Goal: Information Seeking & Learning: Learn about a topic

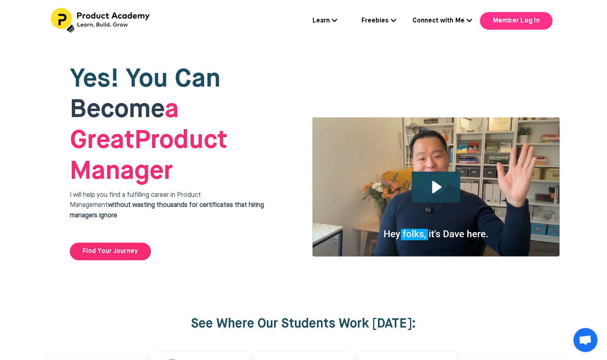
click at [518, 26] on link "Member Log In" at bounding box center [516, 21] width 72 height 18
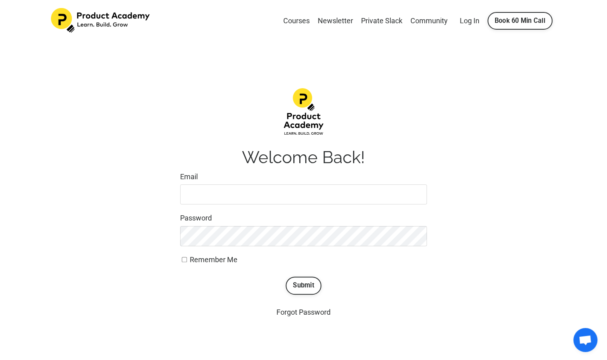
click at [253, 192] on input "Email" at bounding box center [303, 195] width 247 height 20
type input "davis"
click at [304, 288] on button "Submit" at bounding box center [304, 286] width 36 height 18
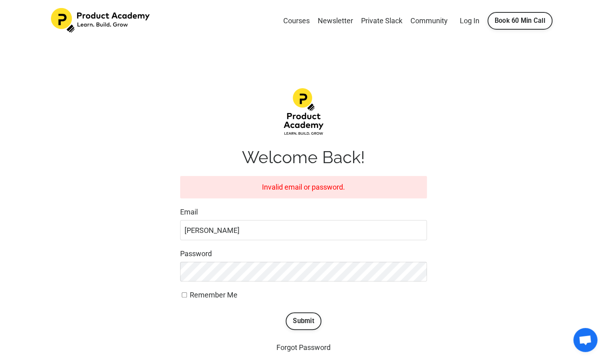
click at [258, 228] on input "davis" at bounding box center [303, 230] width 247 height 20
click at [193, 234] on input "davis" at bounding box center [303, 230] width 247 height 20
type input "bryony.davis22@gmail.com"
click at [298, 321] on button "Submit" at bounding box center [304, 322] width 36 height 18
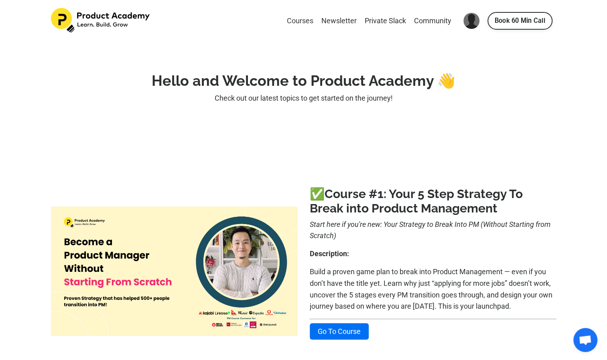
click at [293, 16] on link "Courses" at bounding box center [300, 21] width 26 height 12
click at [298, 20] on link "Courses" at bounding box center [300, 21] width 26 height 12
click at [525, 23] on link "Book 60 Min Call" at bounding box center [519, 21] width 65 height 18
click at [302, 19] on link "Courses" at bounding box center [300, 21] width 26 height 12
click at [296, 19] on link "Courses" at bounding box center [300, 21] width 26 height 12
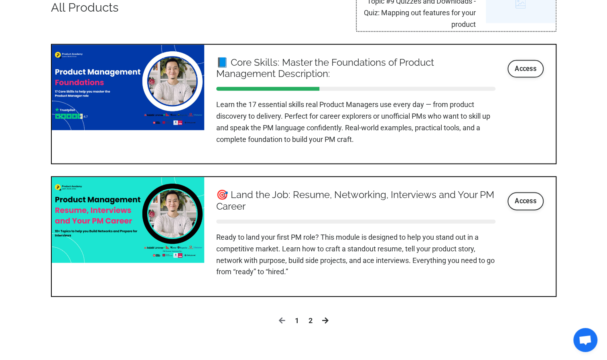
scroll to position [923, 0]
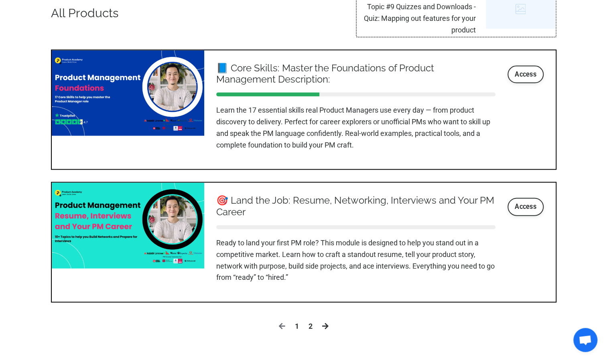
click at [365, 99] on div at bounding box center [356, 97] width 280 height 16
click at [527, 73] on link "Access" at bounding box center [525, 75] width 36 height 18
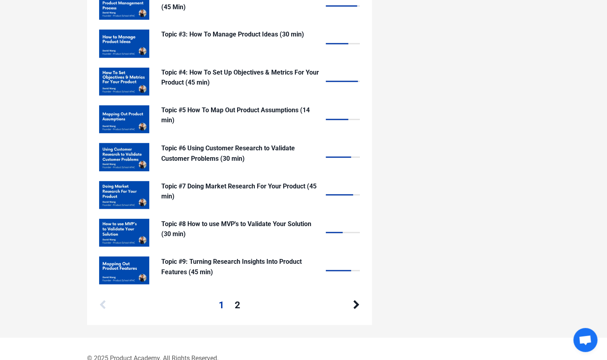
scroll to position [790, 0]
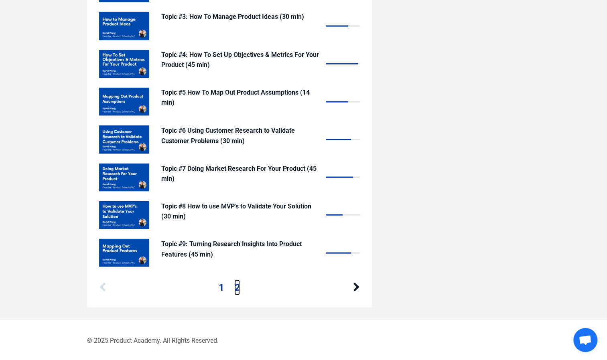
click at [238, 289] on link "2" at bounding box center [237, 287] width 6 height 15
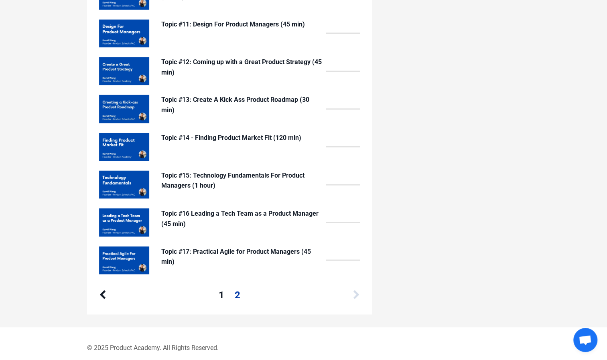
scroll to position [712, 0]
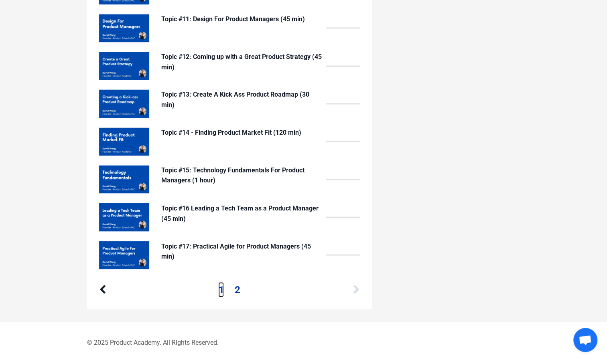
click at [221, 291] on link "1" at bounding box center [221, 289] width 6 height 15
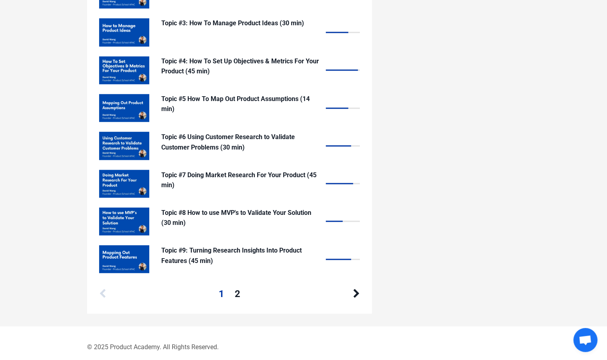
scroll to position [790, 0]
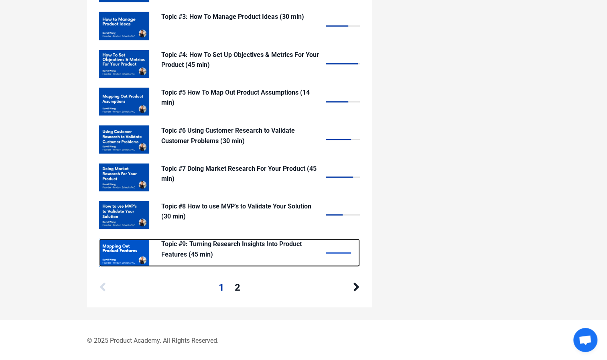
click at [338, 252] on div at bounding box center [339, 252] width 26 height 1
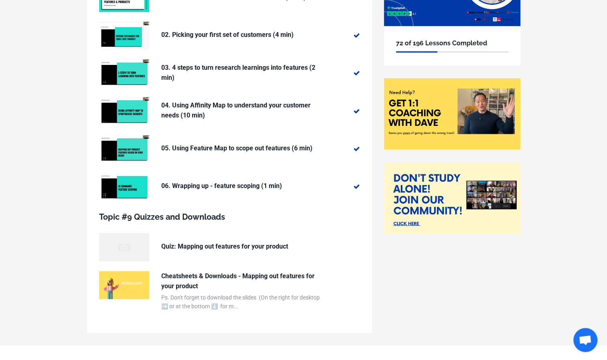
scroll to position [128, 0]
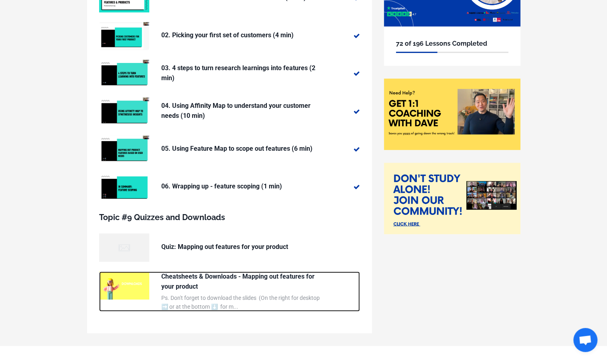
click at [238, 278] on p "Cheatsheets & Downloads - Mapping out features for your product" at bounding box center [241, 282] width 160 height 20
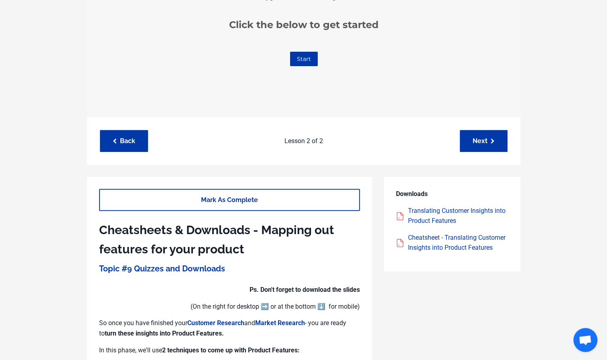
scroll to position [202, 0]
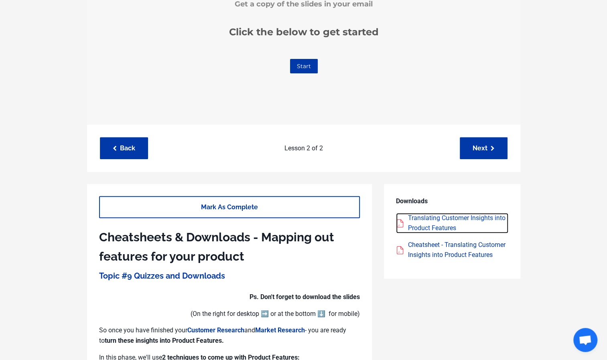
click at [433, 225] on div "Translating Customer Insights into Product Features" at bounding box center [458, 223] width 100 height 20
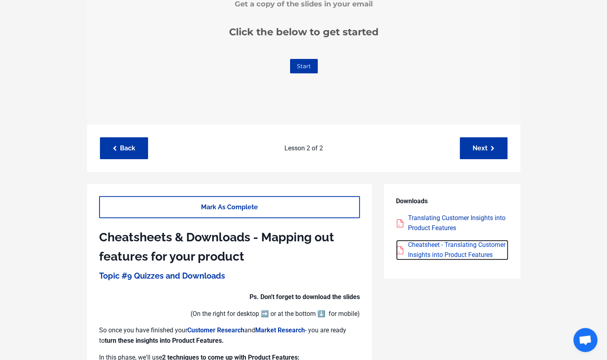
click at [430, 248] on div "Cheatsheet - Translating Customer Insights into Product Features" at bounding box center [458, 250] width 100 height 20
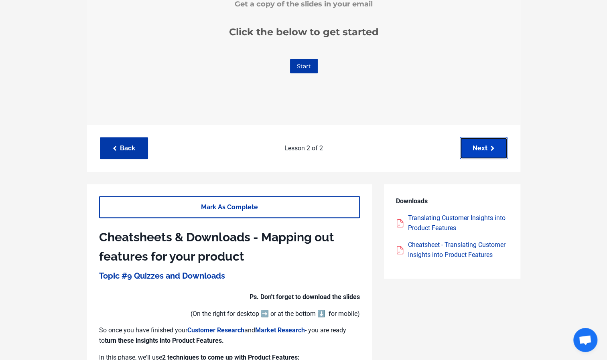
click at [478, 146] on link "Next" at bounding box center [484, 148] width 48 height 22
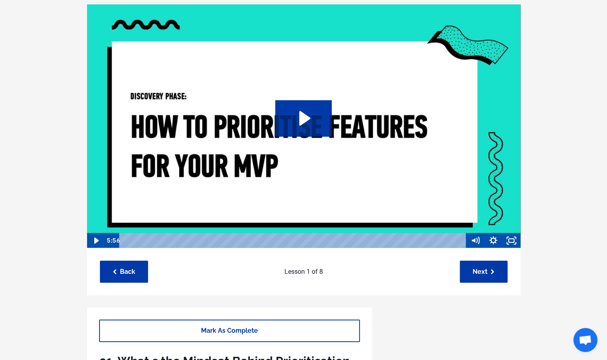
scroll to position [40, 0]
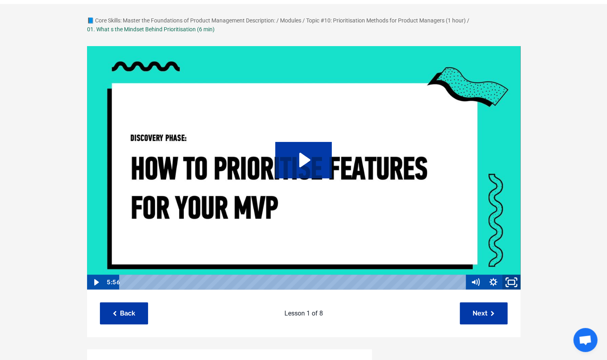
click at [509, 281] on rect "Fullscreen" at bounding box center [511, 282] width 6 height 4
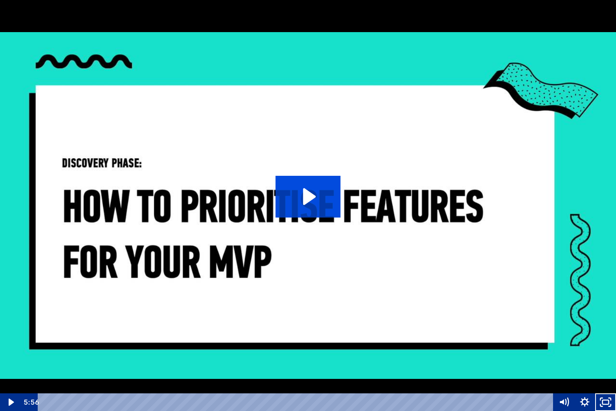
click at [296, 204] on icon "Play Video: sites/127338/video/YI0LwvySeOkIF8MrGd5m_01._What_s_the_mindset_behi…" at bounding box center [308, 197] width 65 height 42
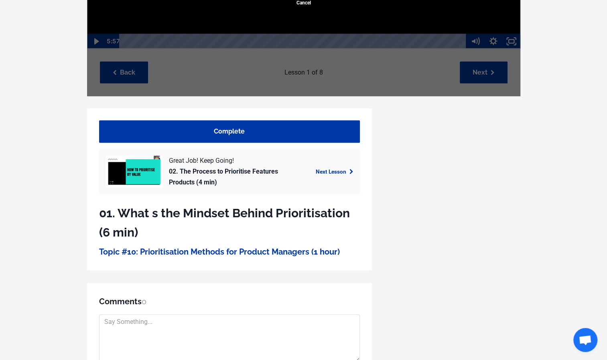
scroll to position [276, 0]
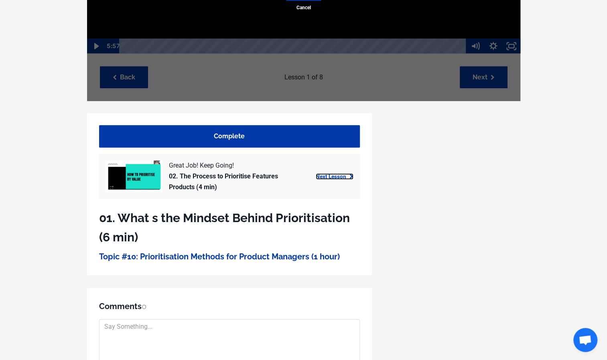
click at [336, 176] on link "Next Lesson" at bounding box center [335, 176] width 38 height 6
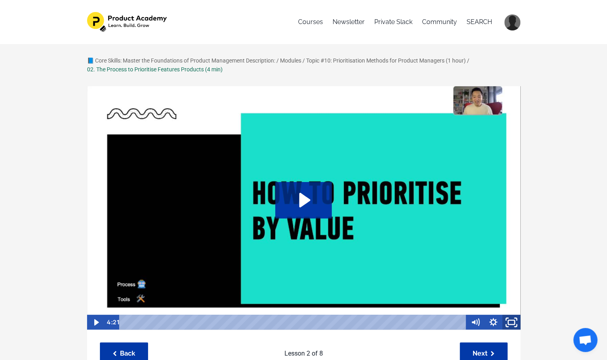
click at [513, 322] on icon "Fullscreen" at bounding box center [512, 322] width 22 height 18
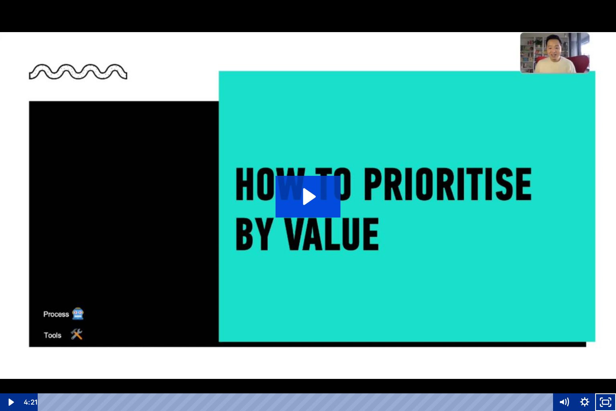
click at [300, 205] on icon "Play Video: sites/127338/video/QzfFK7Y6R2ijuj0L0sGf_02._The_Process_to_Prioriti…" at bounding box center [308, 197] width 65 height 42
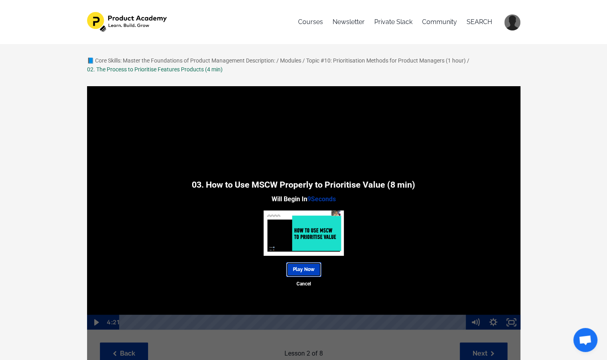
click at [307, 269] on link "Play Now" at bounding box center [303, 269] width 35 height 15
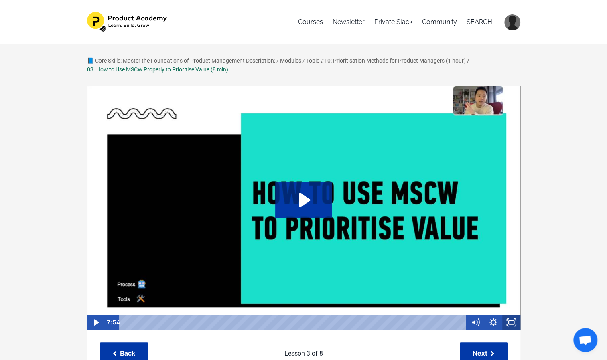
click at [511, 321] on icon "Fullscreen" at bounding box center [511, 322] width 18 height 15
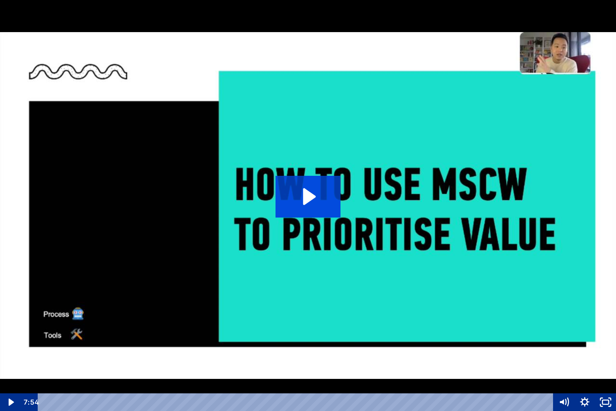
click at [298, 197] on icon "Play Video: sites/127338/video/jZlqD8RmSiyMypt95Ous_03._How_to_Use_MSCW_to_Prio…" at bounding box center [308, 197] width 65 height 42
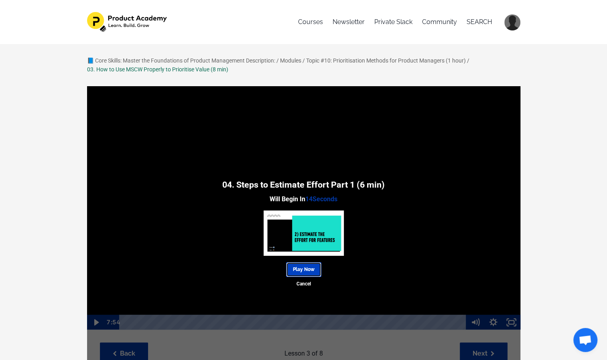
click at [297, 270] on link "Play Now" at bounding box center [303, 269] width 35 height 15
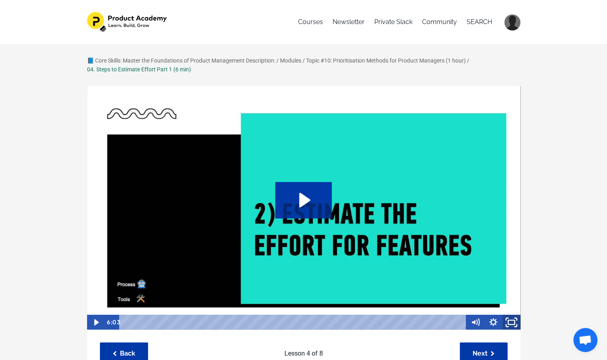
click at [513, 324] on icon "Fullscreen" at bounding box center [512, 322] width 22 height 18
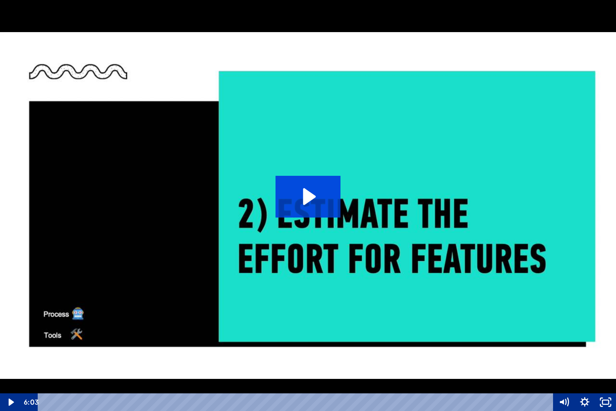
click at [312, 193] on icon "Play Video: sites/127338/video/FnTEYTLDR6n5isXgJKQs_04._Steps_to_Estimate_Effor…" at bounding box center [308, 197] width 65 height 42
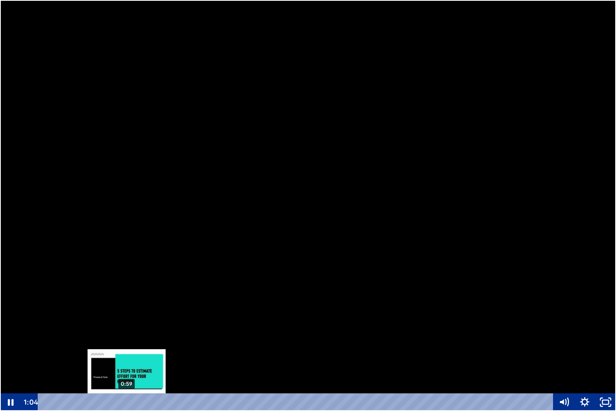
click at [127, 360] on div "0:59" at bounding box center [296, 402] width 503 height 18
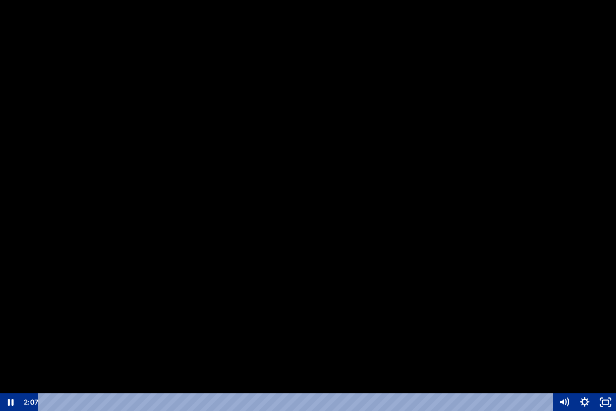
click at [55, 311] on div at bounding box center [308, 205] width 616 height 411
click at [101, 351] on div at bounding box center [308, 205] width 616 height 411
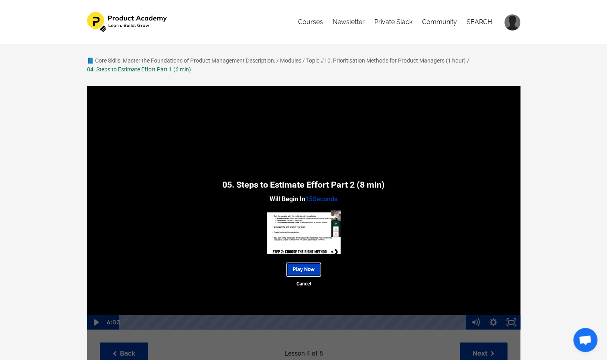
click at [302, 269] on link "Play Now" at bounding box center [303, 269] width 35 height 15
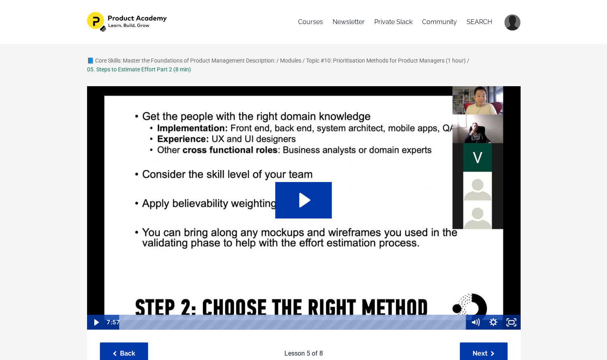
click at [512, 321] on icon "Fullscreen" at bounding box center [511, 322] width 18 height 15
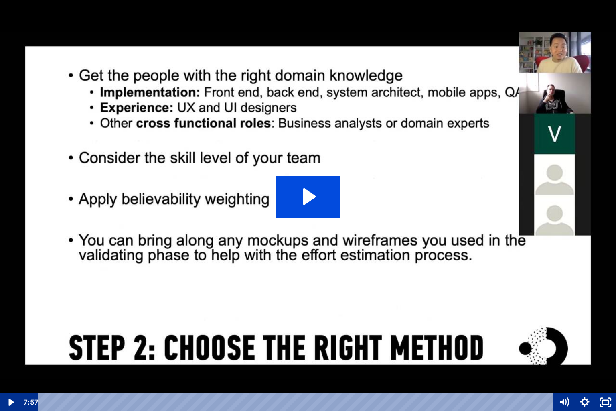
click at [311, 205] on icon "Play Video: sites/127338/video/MNm0aqLS8iKzParNCVrC_05._Steps_to_Estimate_Effor…" at bounding box center [308, 197] width 65 height 42
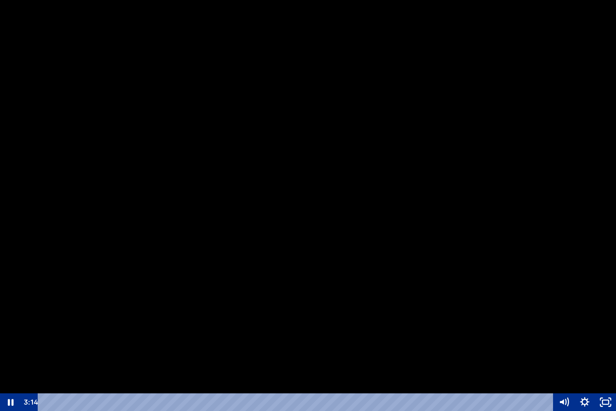
click at [73, 310] on div at bounding box center [308, 205] width 616 height 411
click at [191, 237] on div at bounding box center [308, 205] width 616 height 411
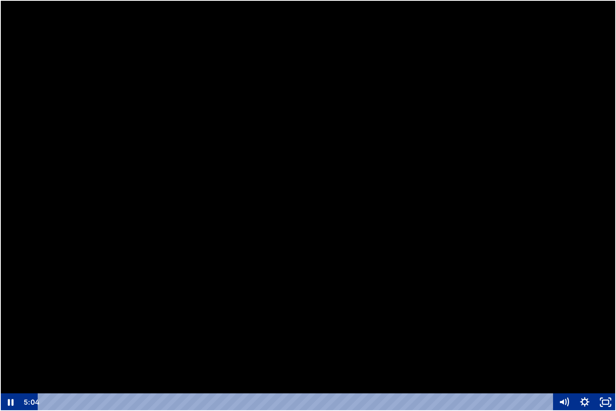
click at [65, 355] on div at bounding box center [308, 205] width 616 height 411
click at [255, 234] on div at bounding box center [308, 205] width 616 height 411
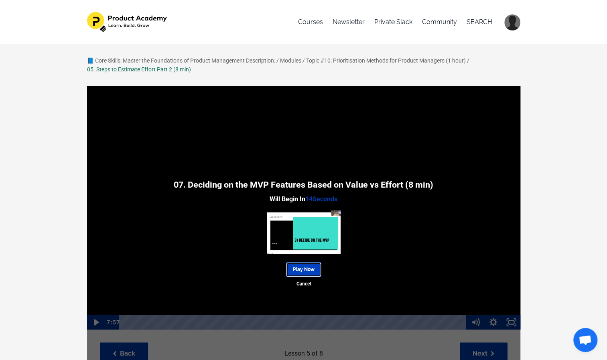
click at [303, 268] on link "Play Now" at bounding box center [303, 269] width 35 height 15
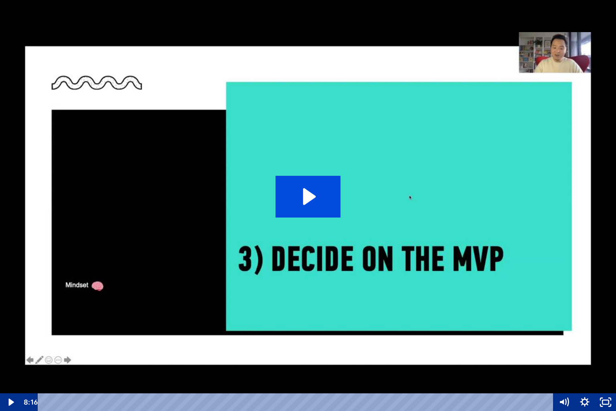
click at [308, 206] on icon "Play Video: sites/127338/video/ULF6eHjGQNmzTYya9xeS_07._Deciding_on_the_MVP_Fea…" at bounding box center [308, 197] width 65 height 42
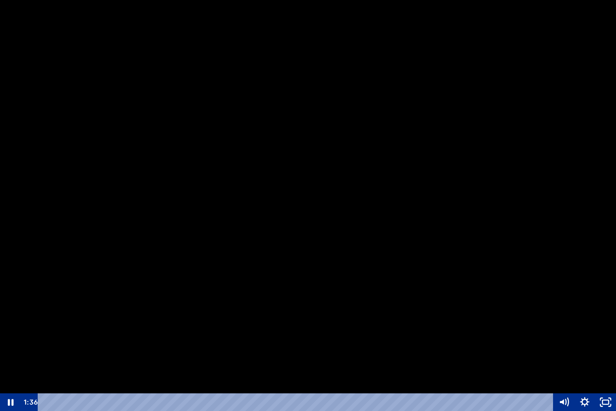
click at [48, 317] on div at bounding box center [308, 205] width 616 height 411
click at [230, 267] on div at bounding box center [308, 205] width 616 height 411
click at [235, 243] on div at bounding box center [308, 205] width 616 height 411
click at [196, 271] on div at bounding box center [308, 205] width 616 height 411
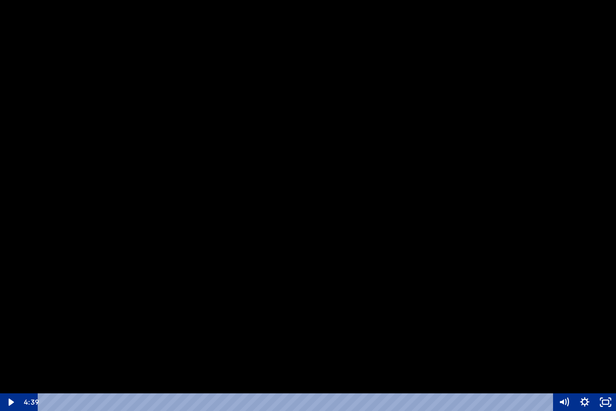
click at [258, 239] on div at bounding box center [308, 205] width 616 height 411
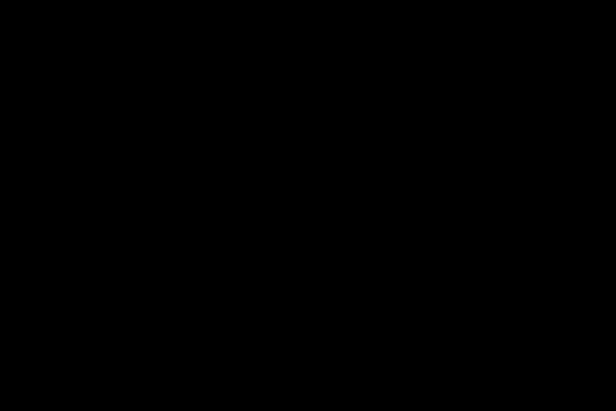
click at [258, 239] on div at bounding box center [308, 205] width 616 height 411
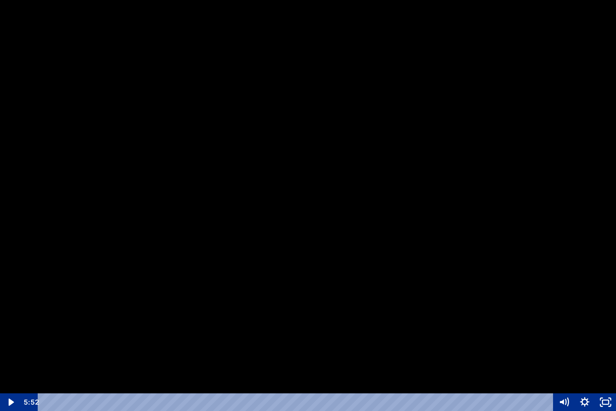
click at [188, 149] on div at bounding box center [308, 205] width 616 height 411
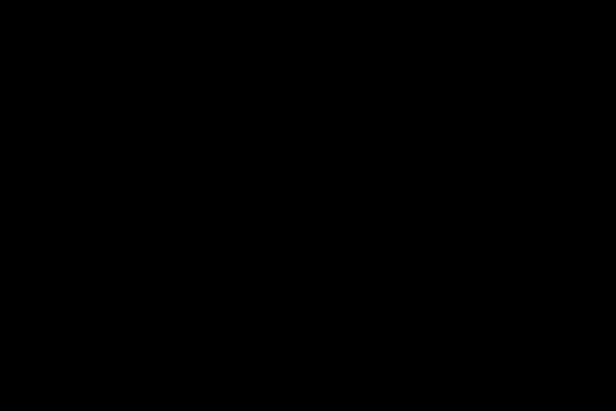
click at [258, 182] on div at bounding box center [308, 205] width 616 height 411
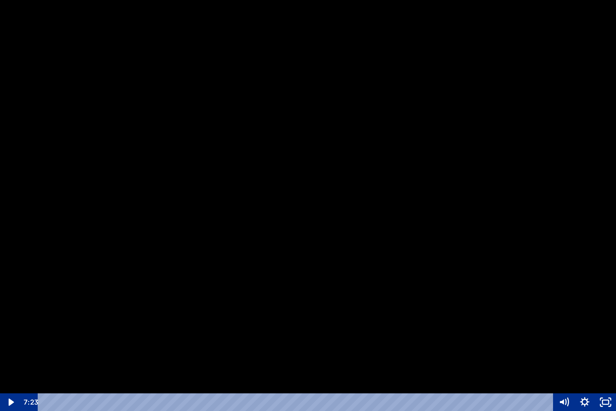
click at [191, 202] on div at bounding box center [308, 205] width 616 height 411
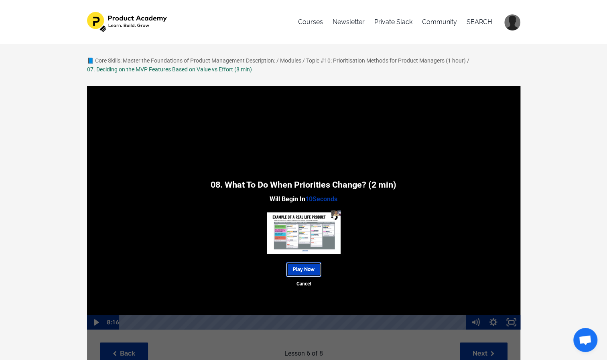
click at [301, 271] on link "Play Now" at bounding box center [303, 269] width 35 height 15
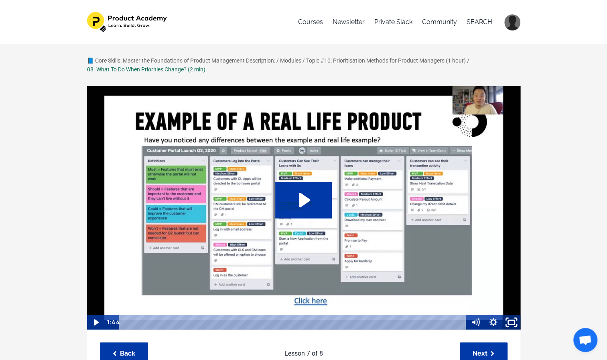
click at [511, 323] on icon "Fullscreen" at bounding box center [512, 322] width 22 height 18
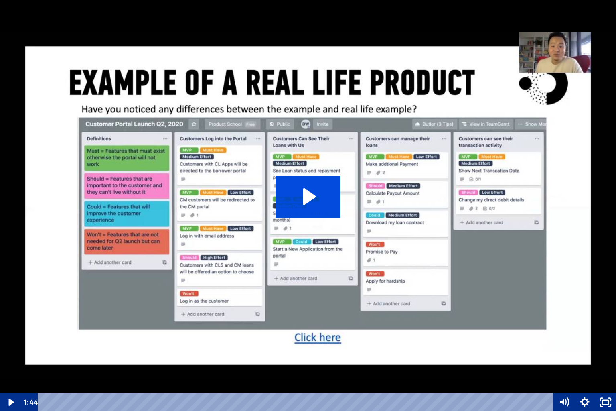
click at [318, 203] on icon "Play Video: sites/127338/video/eDNcka9KTSu18oE4jPdP_08._Wrapping_up.mp4" at bounding box center [308, 197] width 65 height 42
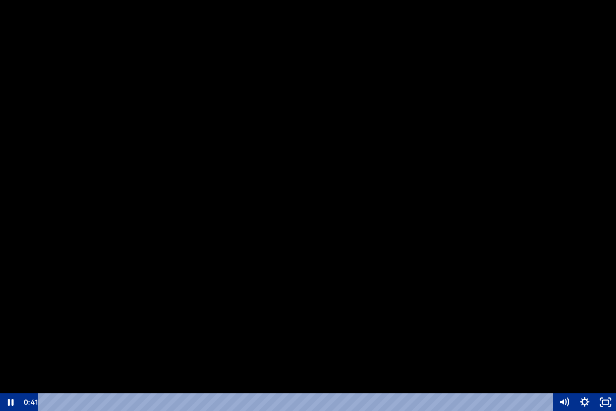
click at [213, 263] on div at bounding box center [308, 205] width 616 height 411
click at [265, 224] on div at bounding box center [308, 205] width 616 height 411
click at [274, 198] on div at bounding box center [308, 205] width 616 height 411
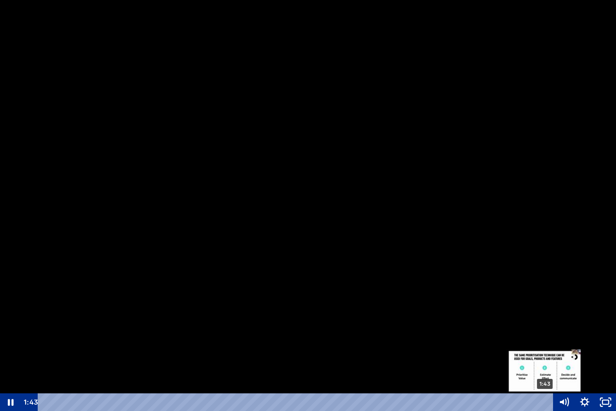
click at [545, 360] on div "1:43" at bounding box center [296, 402] width 503 height 18
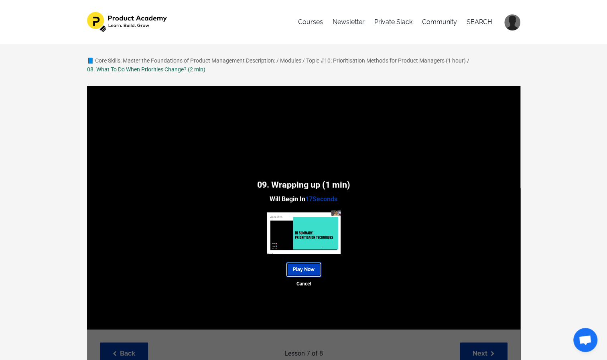
click at [299, 268] on link "Play Now" at bounding box center [303, 269] width 35 height 15
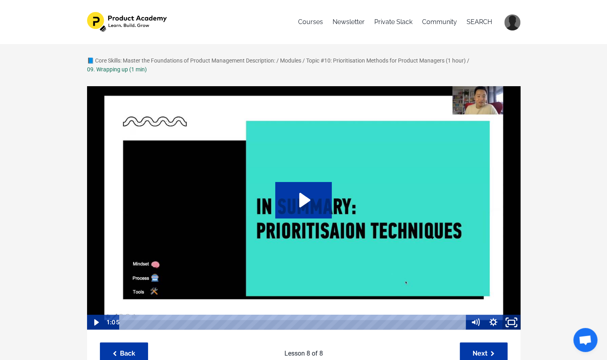
click at [512, 323] on icon "Fullscreen" at bounding box center [512, 322] width 22 height 18
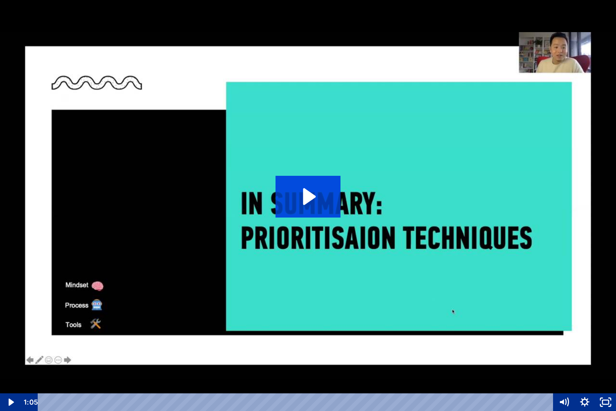
click at [311, 204] on icon "Play Video: sites/127338/video/nkSYSNZ7Tx1R7CZRt9Es_09._Wrapping_up.mp4" at bounding box center [308, 197] width 65 height 42
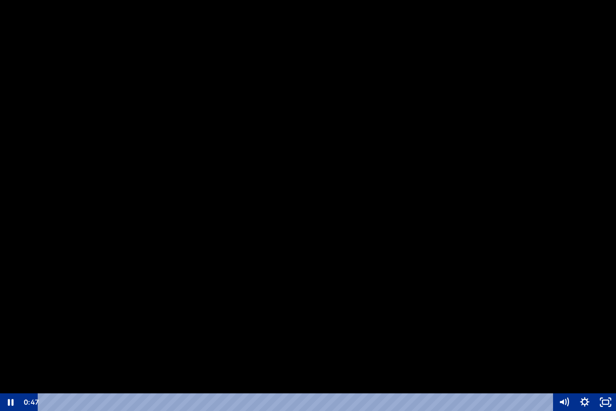
click at [311, 219] on div at bounding box center [308, 205] width 616 height 411
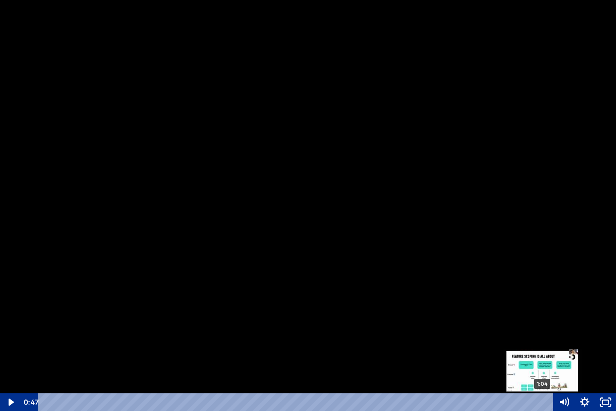
click at [543, 360] on div "1:04" at bounding box center [296, 402] width 503 height 18
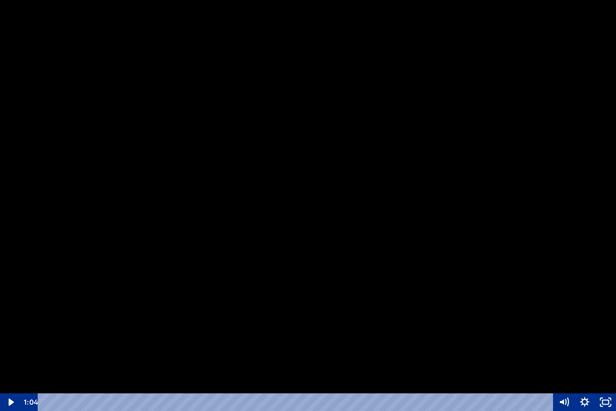
click at [392, 201] on div at bounding box center [308, 205] width 616 height 411
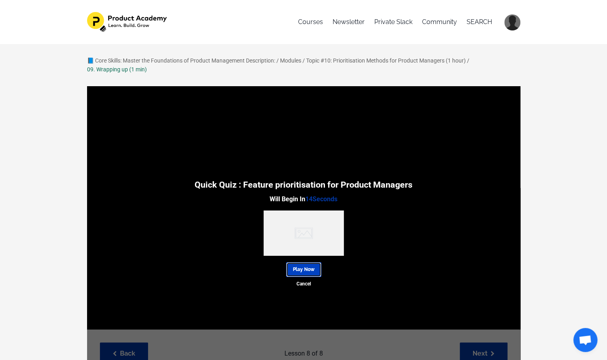
click at [300, 270] on link "Play Now" at bounding box center [303, 269] width 35 height 15
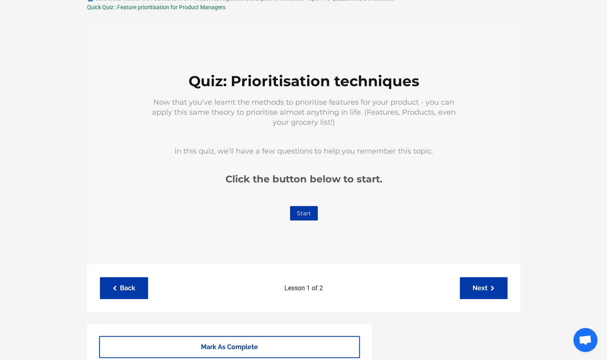
scroll to position [60, 0]
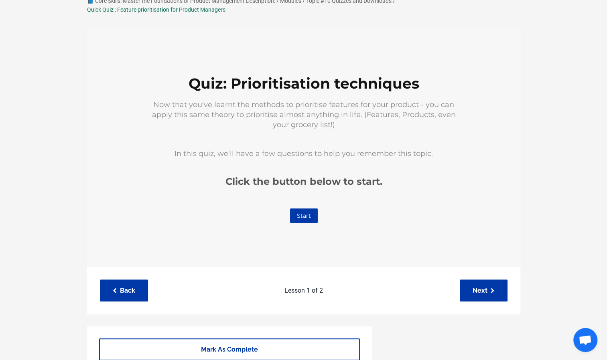
click at [307, 217] on link "Start" at bounding box center [304, 215] width 28 height 14
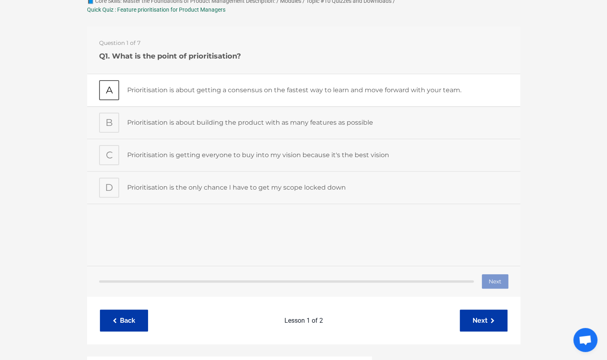
click at [200, 87] on p "Prioritisation is about getting a consensus on the fastest way to learn and mov…" at bounding box center [317, 90] width 381 height 10
click at [492, 280] on button "Next" at bounding box center [494, 281] width 26 height 14
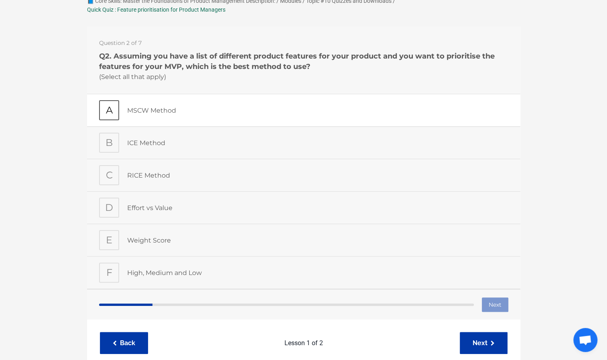
click at [164, 112] on p "MSCW Method" at bounding box center [317, 110] width 381 height 10
click at [156, 142] on p "ICE Method" at bounding box center [317, 143] width 381 height 10
click at [156, 170] on p "RICE Method" at bounding box center [317, 175] width 381 height 10
click at [195, 211] on p "Effort vs Value" at bounding box center [317, 208] width 381 height 10
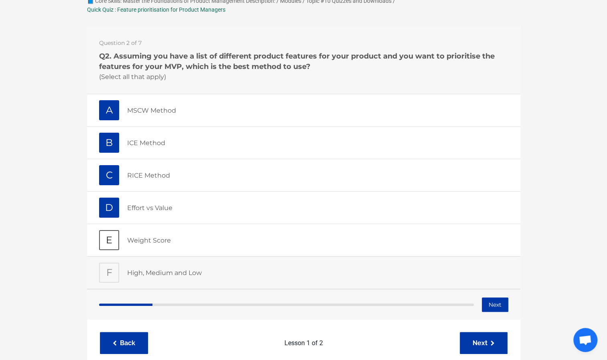
click at [193, 243] on p "Weight Score" at bounding box center [317, 240] width 381 height 10
click at [193, 262] on div "High, Medium and Low" at bounding box center [317, 272] width 381 height 20
click at [483, 302] on button "Next" at bounding box center [494, 304] width 26 height 14
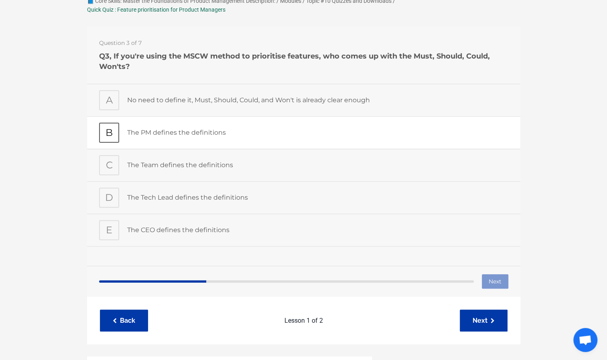
click at [214, 135] on p "The PM defines the definitions" at bounding box center [317, 132] width 381 height 10
click at [495, 281] on button "Next" at bounding box center [494, 281] width 26 height 14
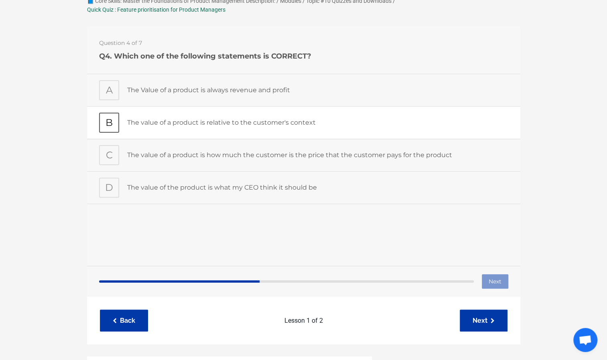
click at [233, 127] on div "The value of a product is relative to the customer's context" at bounding box center [317, 122] width 381 height 20
click at [486, 286] on button "Next" at bounding box center [494, 281] width 26 height 14
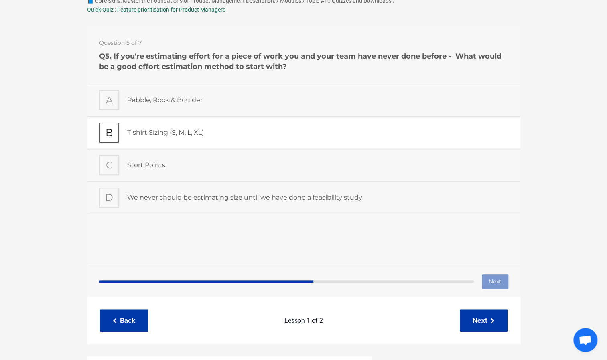
click at [178, 128] on p "T-shirt Sizing (S, M, L, XL)" at bounding box center [317, 132] width 381 height 10
click at [204, 104] on p "Pebble, Rock & Boulder" at bounding box center [317, 100] width 381 height 10
click at [196, 124] on div "T-shirt Sizing (S, M, L, XL)" at bounding box center [317, 132] width 381 height 20
click at [496, 275] on button "Next" at bounding box center [494, 281] width 26 height 14
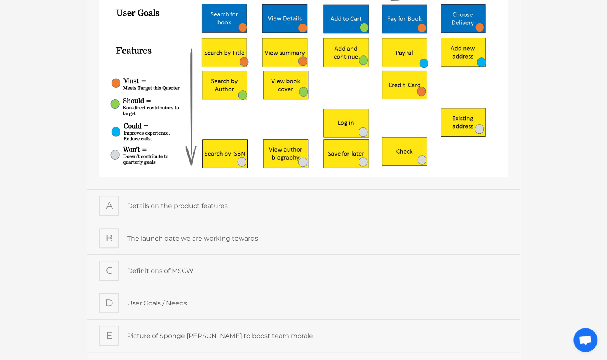
scroll to position [171, 0]
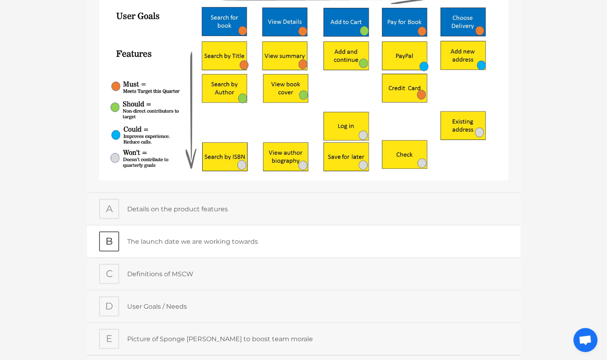
click at [163, 244] on div "The launch date we are working towards" at bounding box center [317, 241] width 381 height 20
click at [221, 269] on p "Definitions of MSCW" at bounding box center [317, 274] width 381 height 10
click at [211, 242] on p "The launch date we are working towards" at bounding box center [317, 242] width 381 height 10
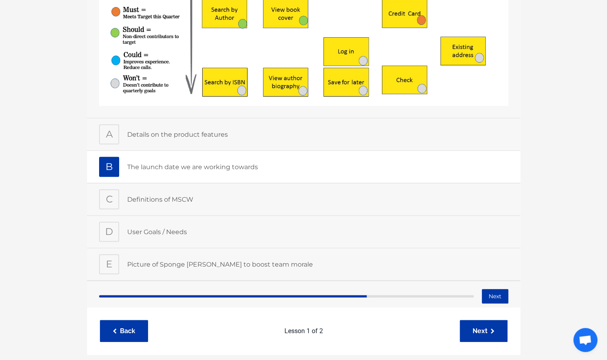
scroll to position [243, 0]
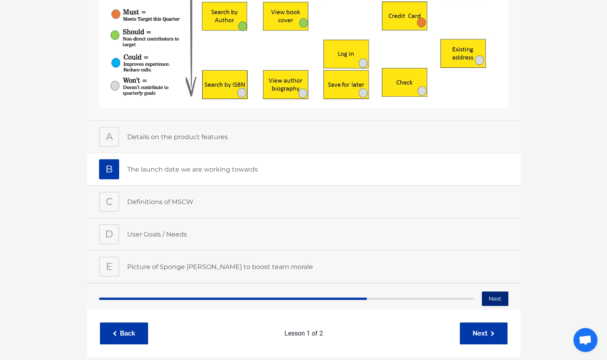
click at [489, 294] on button "Next" at bounding box center [494, 299] width 26 height 14
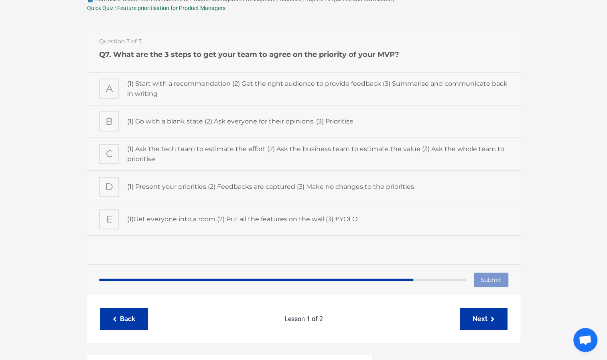
scroll to position [60, 0]
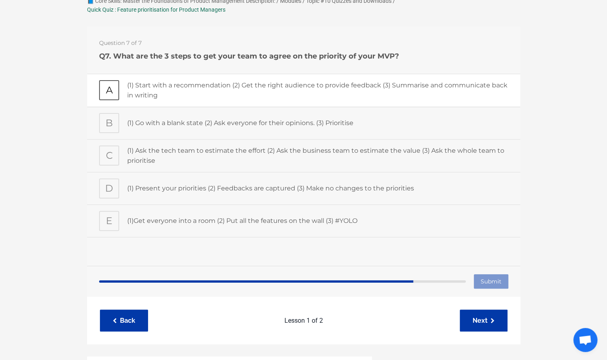
click at [227, 91] on p "(1) Start with a recommendation (2) Get the right audience to provide feedback …" at bounding box center [317, 90] width 381 height 20
click at [492, 282] on input "Submit" at bounding box center [490, 281] width 35 height 14
type input "Submitting"
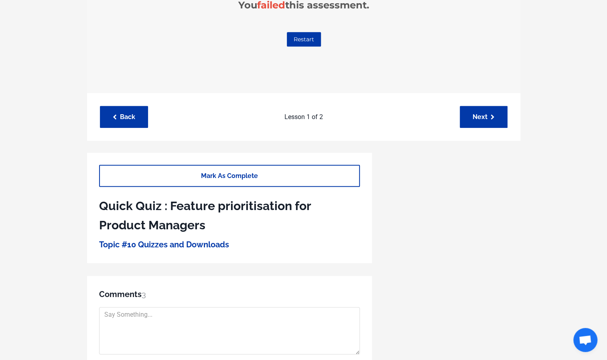
scroll to position [233, 0]
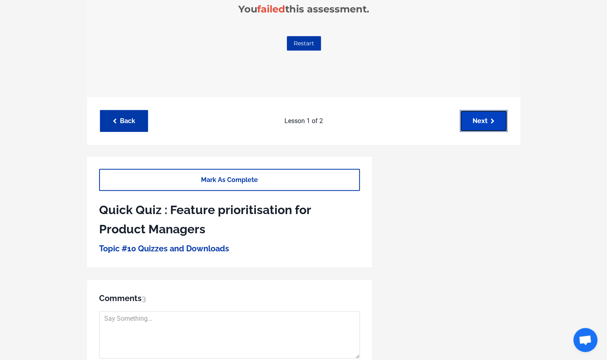
click at [491, 122] on icon at bounding box center [493, 122] width 4 height 6
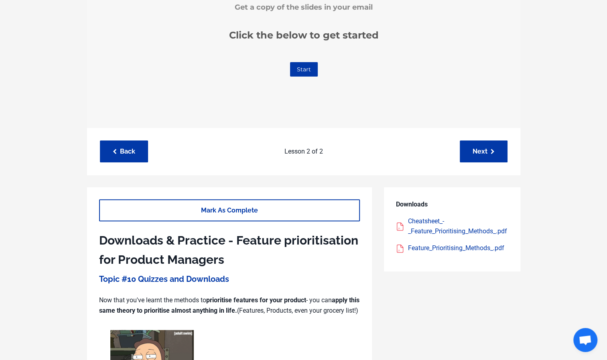
scroll to position [197, 0]
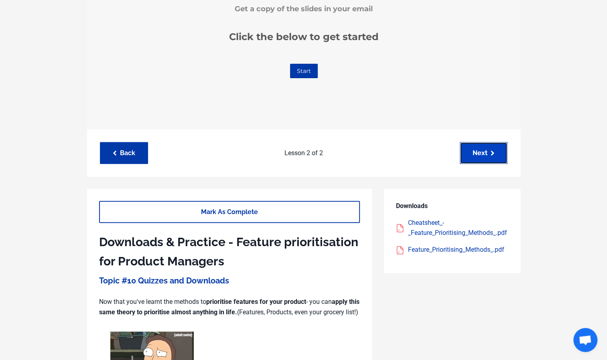
click at [485, 151] on link "Next" at bounding box center [484, 153] width 48 height 22
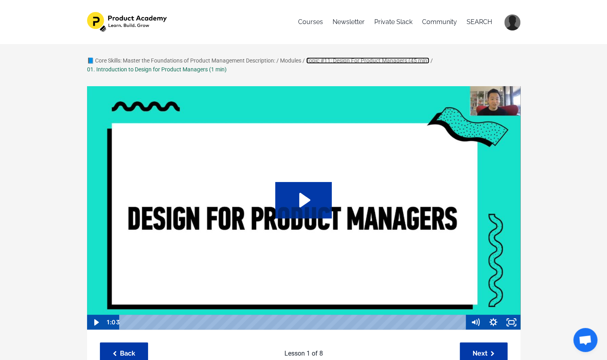
click at [355, 59] on link "Topic #11: Design For Product Managers (45 min)" at bounding box center [367, 60] width 123 height 6
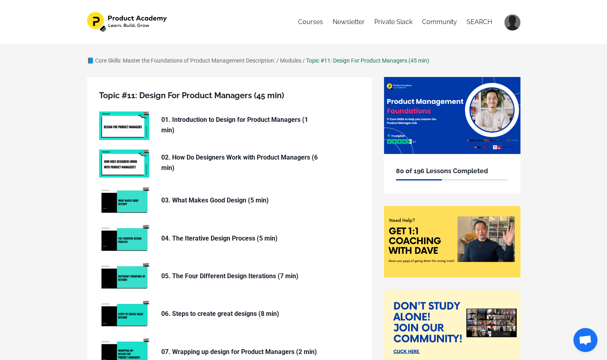
drag, startPoint x: 99, startPoint y: 95, endPoint x: 287, endPoint y: 86, distance: 188.4
click at [287, 86] on div "Topic #11: Design For Product Managers (45 min) 01. Introduction to Design for …" at bounding box center [229, 306] width 285 height 459
copy h5 "Topic #11: Design For Product Managers (45 min)"
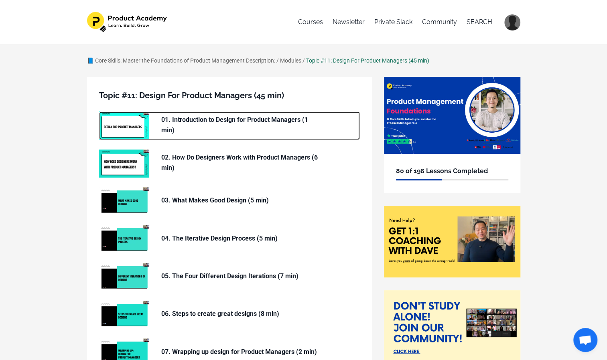
click at [158, 128] on div at bounding box center [130, 126] width 62 height 28
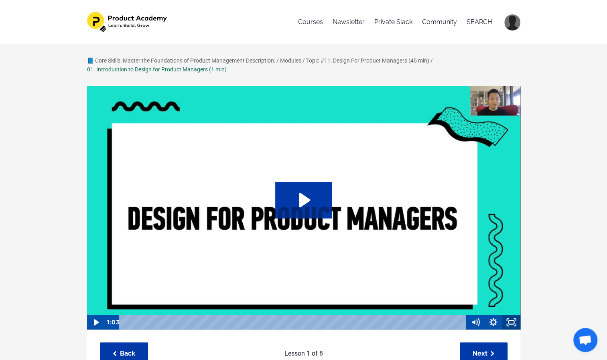
click at [513, 325] on icon "Fullscreen" at bounding box center [511, 322] width 18 height 15
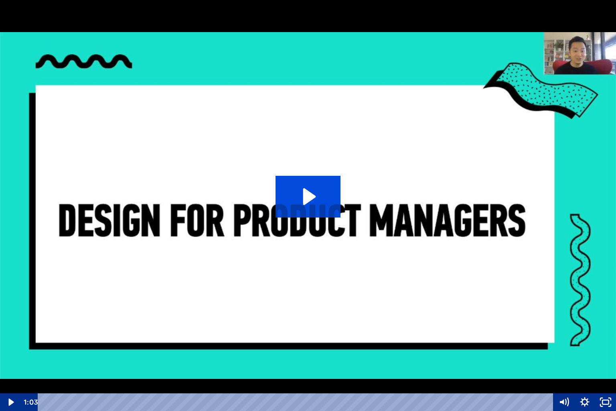
click at [332, 216] on icon "Play Video: sites/127338/video/XZCBL9PzRtqLHVptzrGm_01._What_we_ll_cover_in_thi…" at bounding box center [308, 197] width 65 height 42
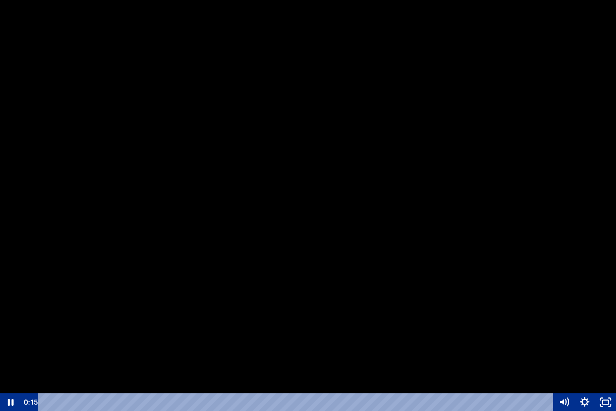
click at [64, 262] on div at bounding box center [308, 205] width 616 height 411
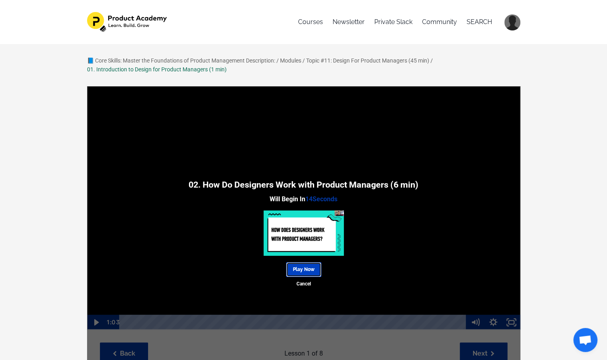
click at [306, 268] on link "Play Now" at bounding box center [303, 269] width 35 height 15
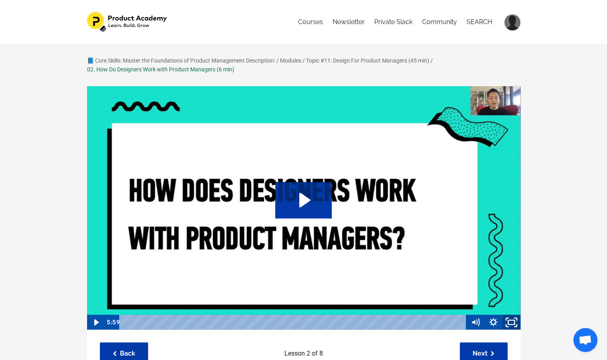
click at [514, 323] on rect "Fullscreen" at bounding box center [511, 323] width 6 height 4
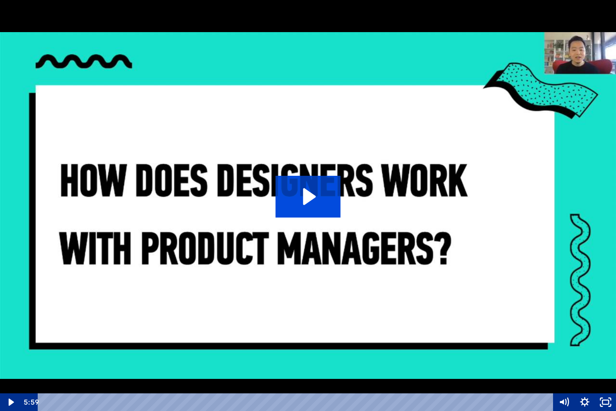
click at [306, 198] on icon "Play Video: sites/127338/video/UxCWrRQGSAGlnpcn7cXb_02._How_Do_Designers_Work_w…" at bounding box center [309, 196] width 13 height 17
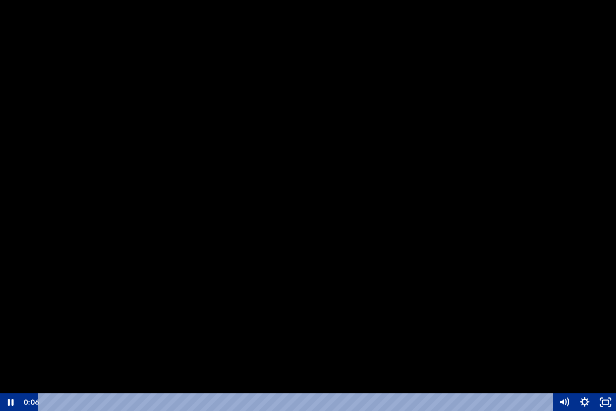
click at [96, 297] on div at bounding box center [308, 205] width 616 height 411
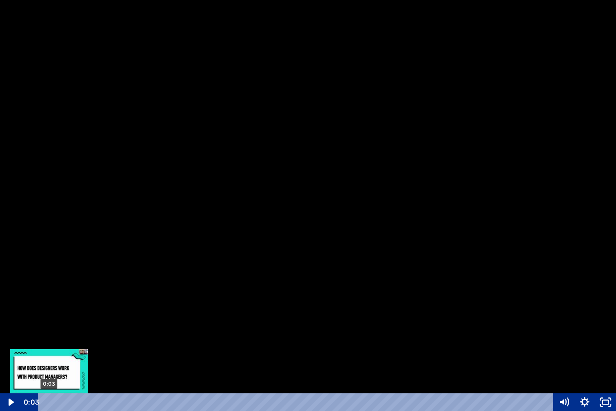
click at [49, 360] on div "0:03" at bounding box center [296, 402] width 503 height 18
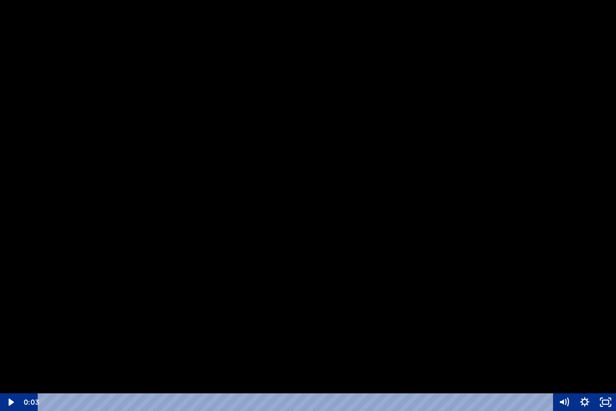
click at [242, 185] on div at bounding box center [308, 205] width 616 height 411
click at [55, 268] on div at bounding box center [308, 205] width 616 height 411
click at [220, 246] on div at bounding box center [308, 205] width 616 height 411
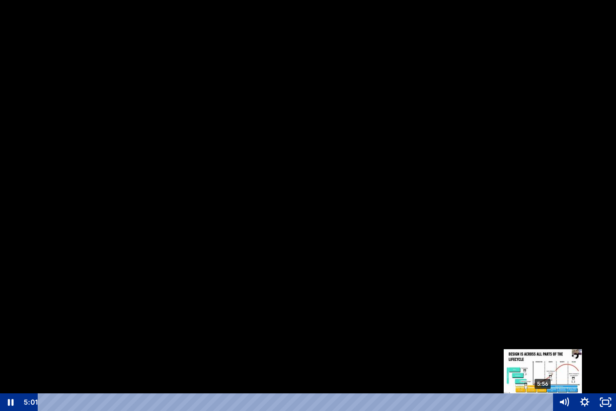
click at [543, 360] on div "5:56" at bounding box center [296, 402] width 503 height 18
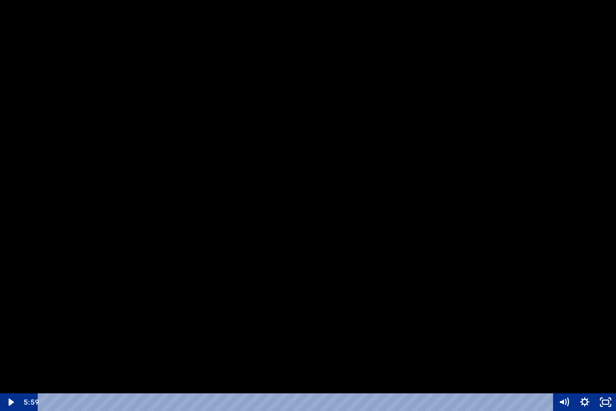
click at [267, 245] on div at bounding box center [308, 205] width 616 height 411
click at [268, 246] on div at bounding box center [308, 205] width 616 height 411
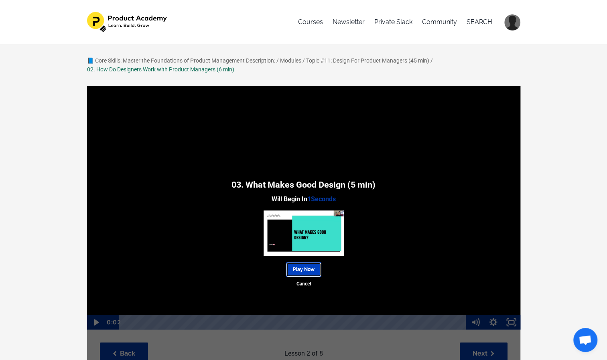
click at [300, 268] on link "Play Now" at bounding box center [303, 269] width 35 height 15
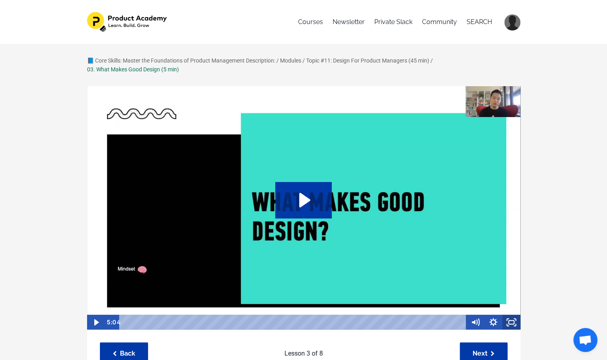
click at [509, 324] on icon "Fullscreen" at bounding box center [511, 322] width 18 height 15
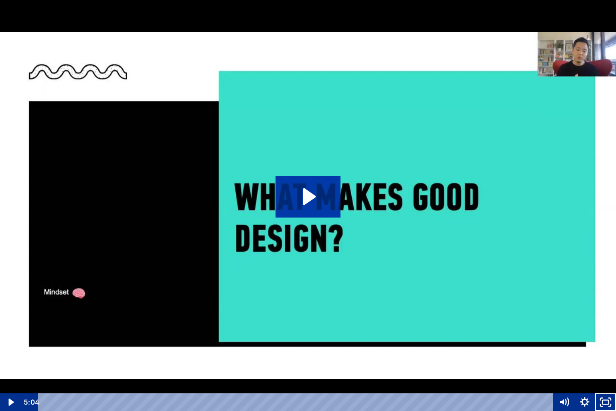
click at [292, 245] on img at bounding box center [308, 205] width 616 height 411
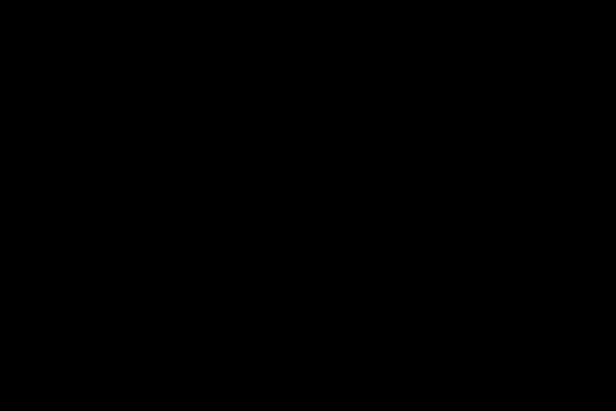
click at [292, 245] on div at bounding box center [308, 205] width 616 height 411
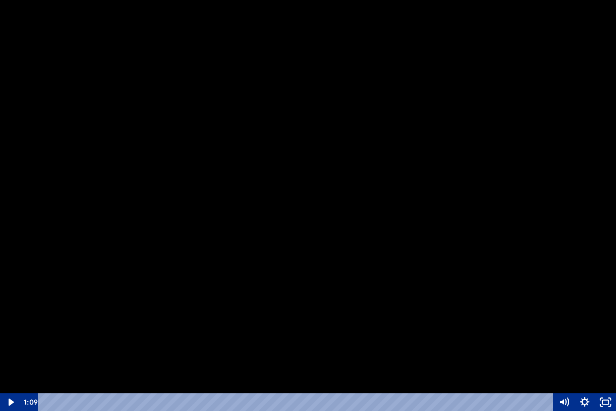
click at [278, 270] on div at bounding box center [308, 205] width 616 height 411
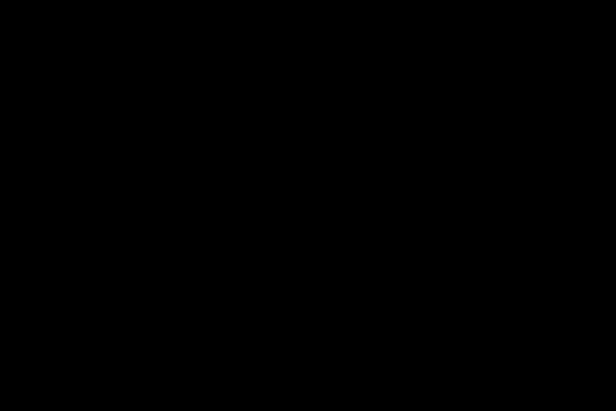
click at [278, 270] on div at bounding box center [308, 205] width 616 height 411
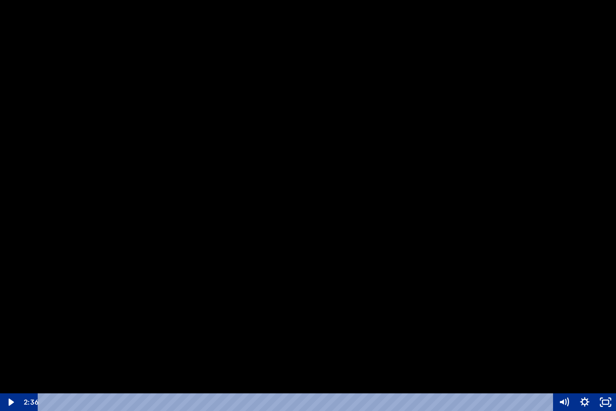
click at [282, 206] on div at bounding box center [308, 205] width 616 height 411
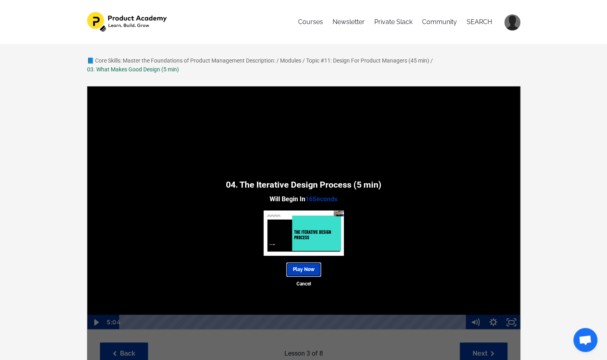
click at [305, 267] on link "Play Now" at bounding box center [303, 269] width 35 height 15
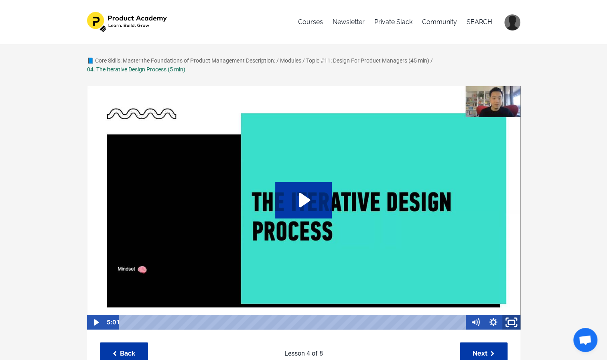
click at [509, 320] on icon "Fullscreen" at bounding box center [512, 322] width 22 height 18
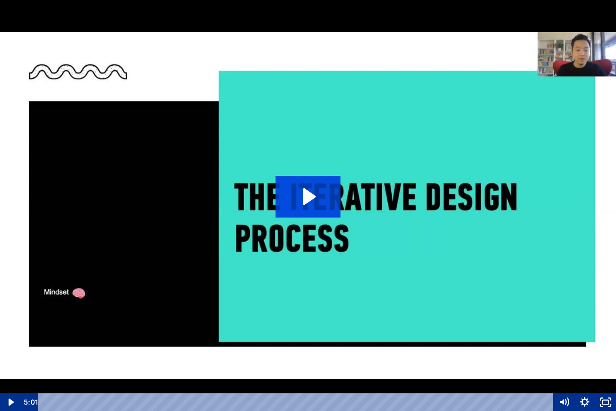
click at [285, 215] on icon "Play Video: sites/127338/video/uhOVgNQdeJIzbGQY0EAD_05._The_Iterative_Design_Pr…" at bounding box center [308, 197] width 65 height 42
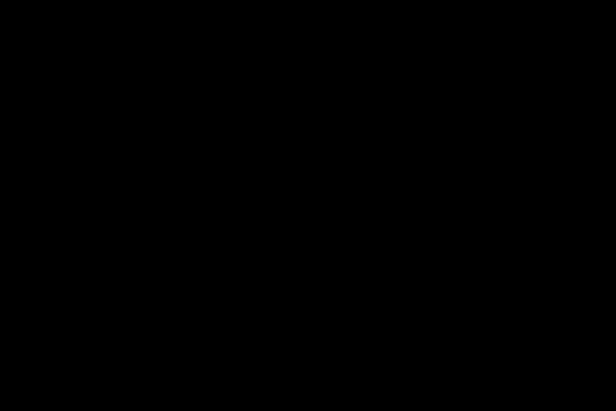
click at [285, 215] on div at bounding box center [308, 205] width 616 height 411
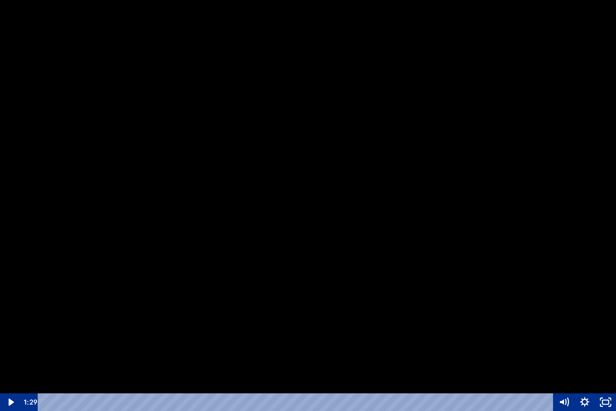
click at [41, 308] on div at bounding box center [308, 205] width 616 height 411
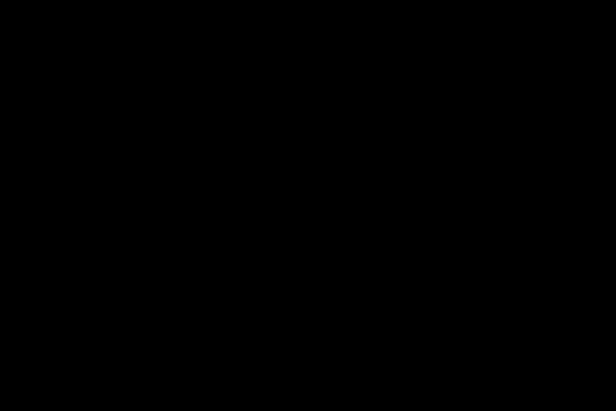
click at [41, 308] on div at bounding box center [308, 205] width 616 height 411
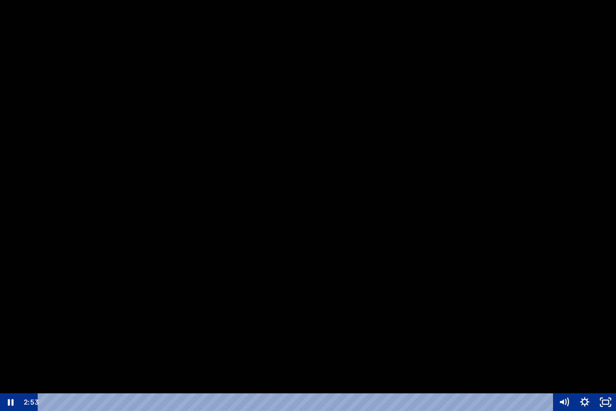
click at [467, 225] on div at bounding box center [308, 205] width 616 height 411
click at [426, 204] on div at bounding box center [308, 205] width 616 height 411
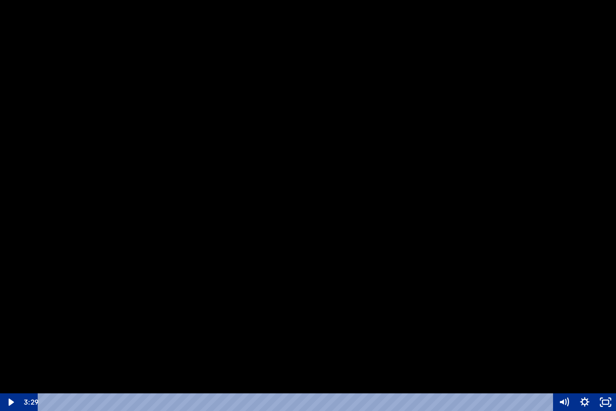
click at [373, 200] on div at bounding box center [308, 205] width 616 height 411
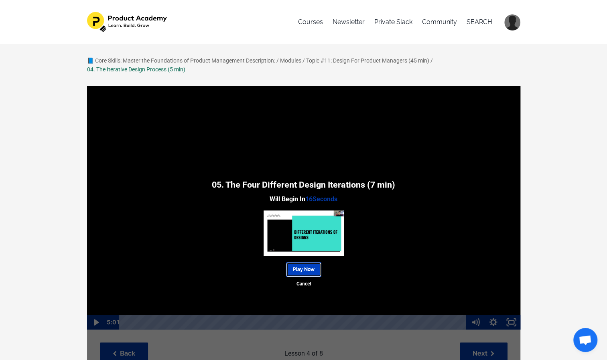
click at [303, 270] on link "Play Now" at bounding box center [303, 269] width 35 height 15
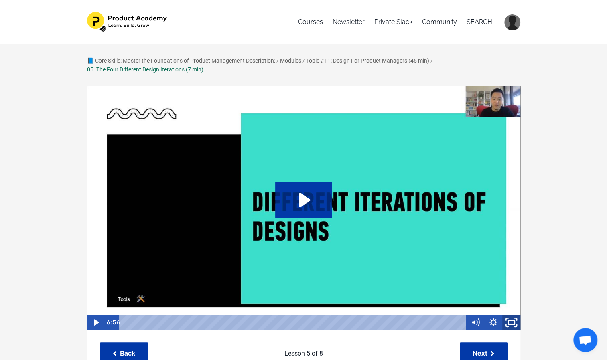
click at [512, 324] on icon "Fullscreen" at bounding box center [512, 322] width 22 height 18
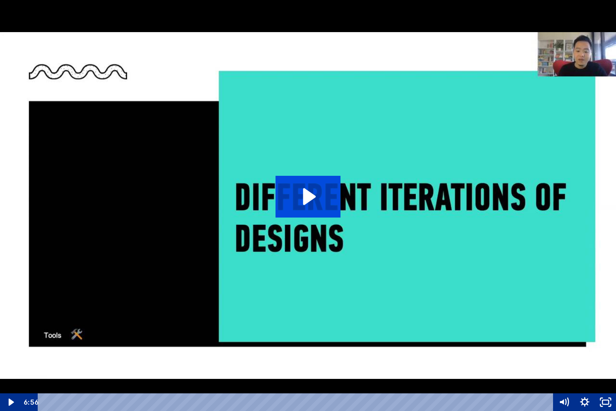
click at [311, 191] on icon "Play Video: sites/127338/video/44dhKyiHSuKWTTESjgSn_06._The_Four_Different_Desi…" at bounding box center [308, 197] width 65 height 42
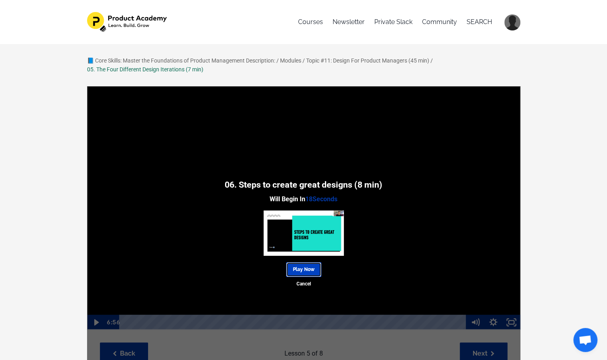
click at [308, 267] on link "Play Now" at bounding box center [303, 269] width 35 height 15
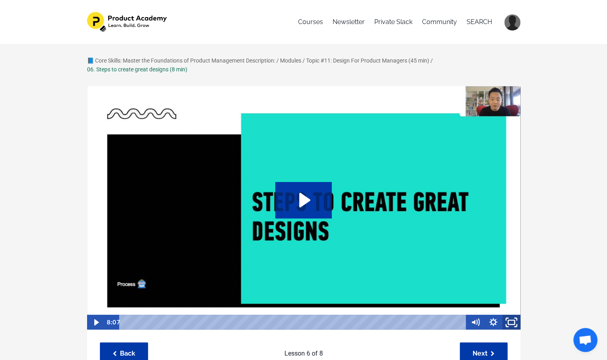
click at [513, 323] on icon "Fullscreen" at bounding box center [512, 322] width 22 height 18
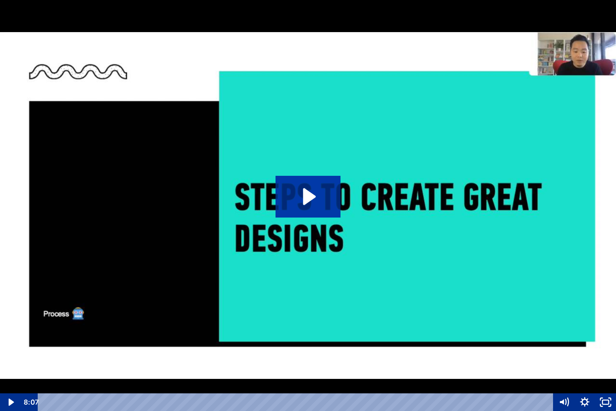
click at [176, 309] on img at bounding box center [308, 205] width 616 height 411
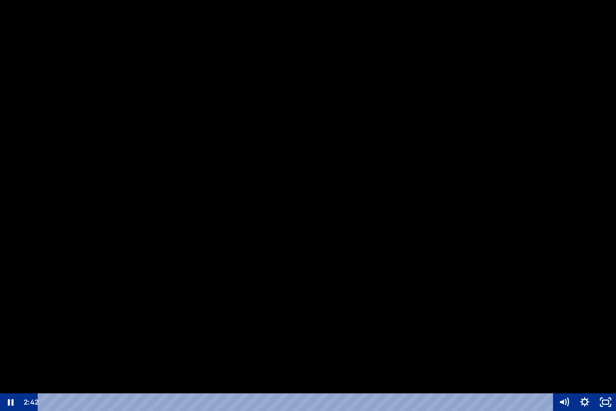
click at [331, 127] on div at bounding box center [308, 205] width 616 height 411
click at [182, 280] on div at bounding box center [308, 205] width 616 height 411
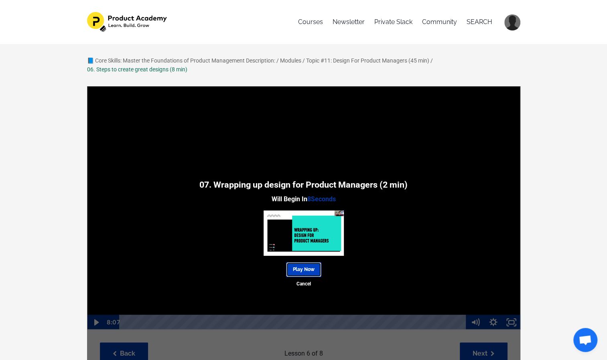
click at [306, 270] on link "Play Now" at bounding box center [303, 269] width 35 height 15
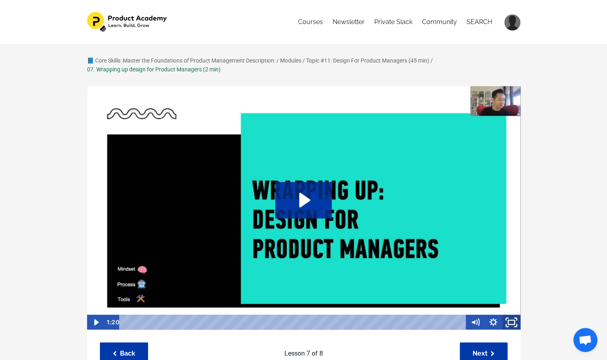
click at [511, 322] on icon "Fullscreen" at bounding box center [512, 322] width 22 height 18
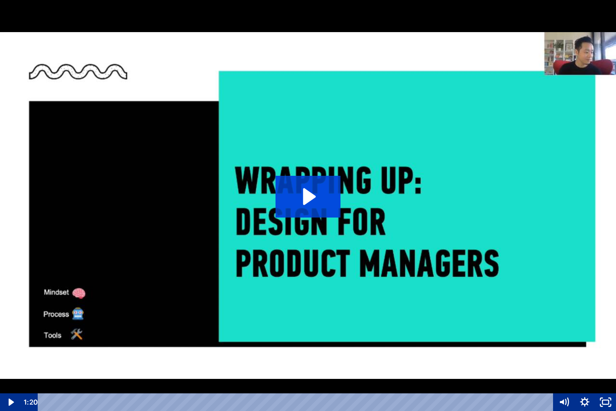
click at [304, 203] on icon "Play Video: sites/127338/video/LBlsGKMqS3SK3NSovV2A_08._Wrapping_up_design_for_…" at bounding box center [309, 196] width 13 height 17
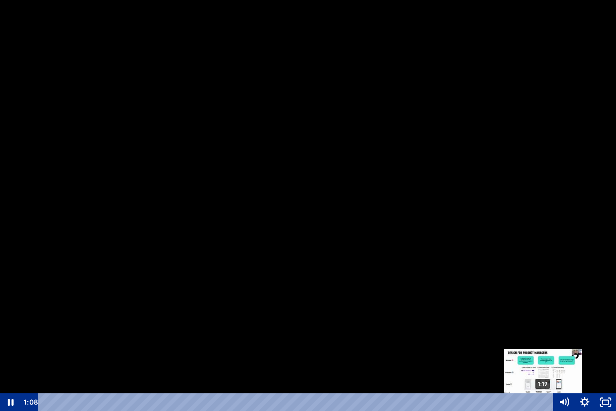
click at [543, 360] on div "1:19" at bounding box center [296, 402] width 503 height 18
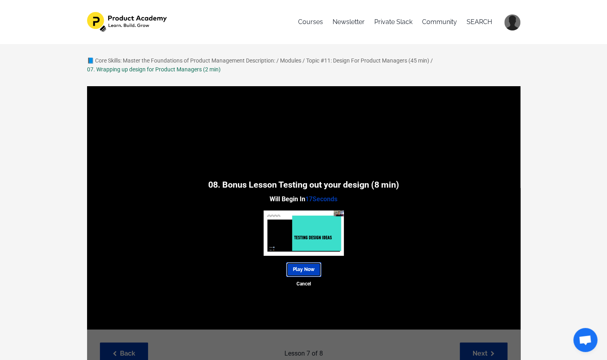
click at [306, 270] on link "Play Now" at bounding box center [303, 269] width 35 height 15
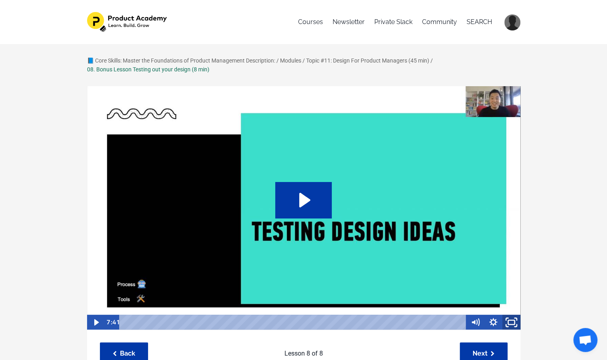
click at [513, 321] on icon "Fullscreen" at bounding box center [512, 322] width 22 height 18
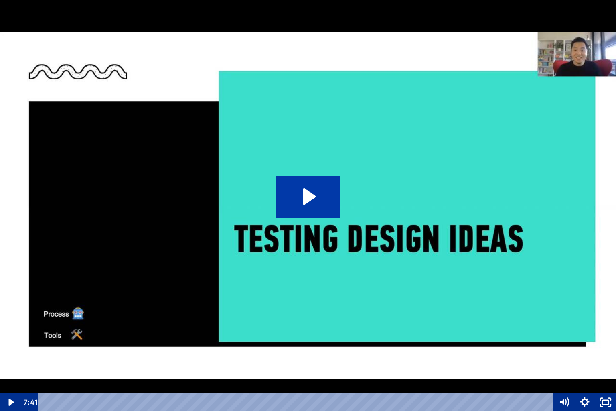
click at [306, 237] on img at bounding box center [308, 205] width 616 height 411
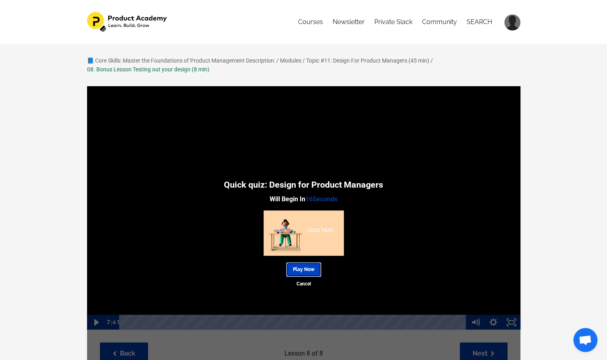
click at [303, 269] on link "Play Now" at bounding box center [303, 269] width 35 height 15
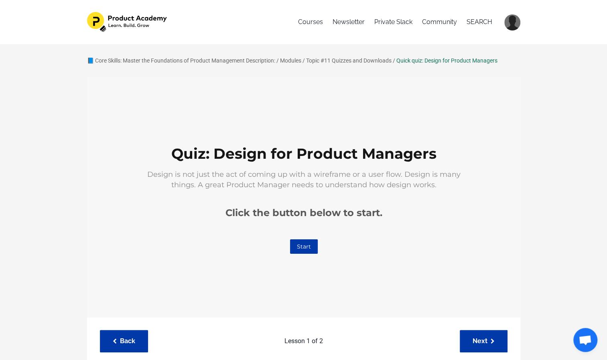
click at [304, 247] on link "Start" at bounding box center [304, 246] width 28 height 14
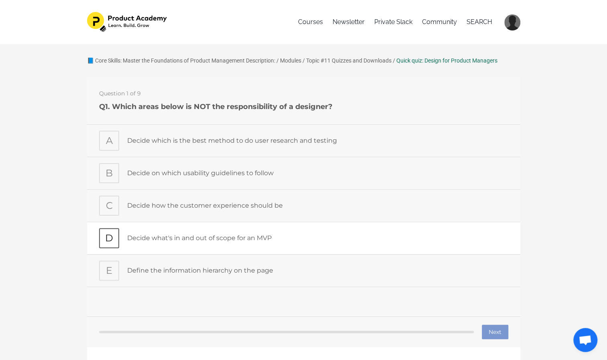
click at [170, 239] on p "Decide what's in and out of scope for an MVP" at bounding box center [317, 238] width 381 height 10
click at [498, 332] on button "Next" at bounding box center [494, 332] width 26 height 14
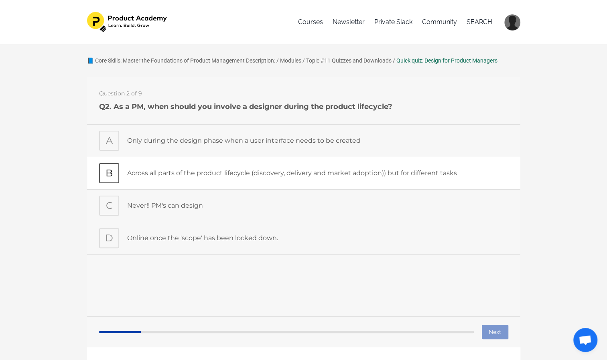
click at [208, 178] on div "Across all parts of the product lifecycle (discovery, delivery and market adopt…" at bounding box center [317, 173] width 381 height 20
click at [492, 333] on button "Next" at bounding box center [494, 332] width 26 height 14
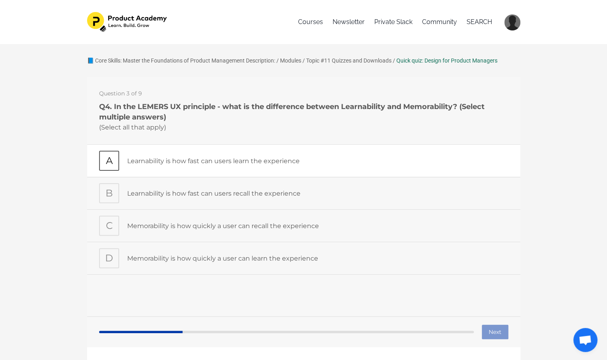
click at [119, 160] on div "A" at bounding box center [113, 161] width 28 height 20
click at [119, 223] on div "C" at bounding box center [113, 226] width 28 height 20
click at [493, 333] on button "Next" at bounding box center [494, 332] width 26 height 14
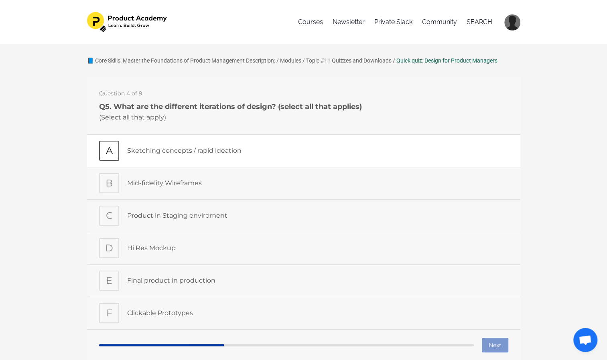
click at [189, 150] on p "Sketching concepts / rapid ideation" at bounding box center [317, 151] width 381 height 10
click at [182, 177] on div "Mid-fidelity Wireframes" at bounding box center [317, 183] width 381 height 20
click at [167, 241] on div "Hi Res Mockup" at bounding box center [317, 248] width 381 height 20
click at [162, 313] on p "Clickable Prototypes" at bounding box center [317, 313] width 381 height 10
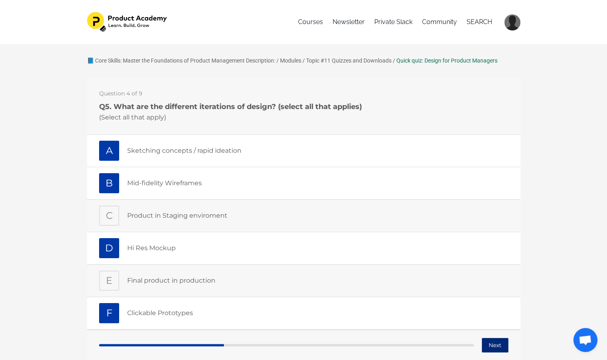
click at [492, 343] on button "Next" at bounding box center [494, 345] width 26 height 14
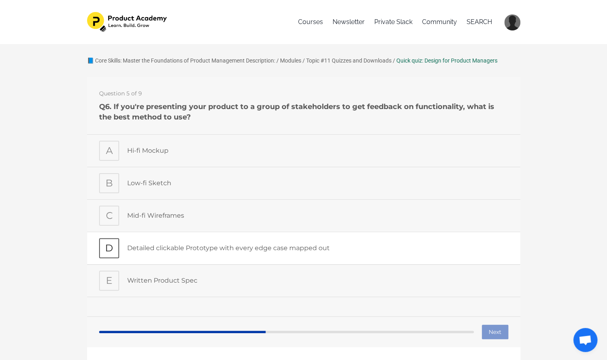
click at [157, 245] on p "Detailed clickable Prototype with every edge case mapped out" at bounding box center [317, 248] width 381 height 10
click at [495, 330] on button "Next" at bounding box center [494, 332] width 26 height 14
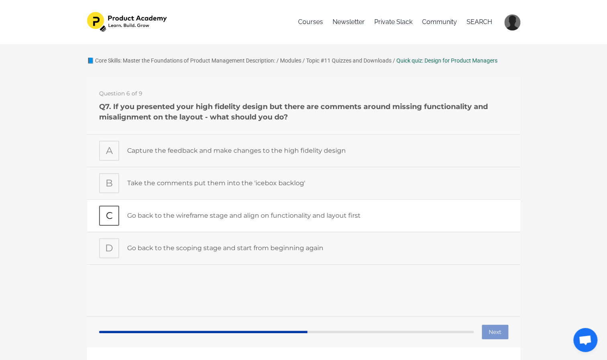
click at [221, 218] on p "Go back to the wireframe stage and align on functionality and layout first" at bounding box center [317, 216] width 381 height 10
click at [490, 332] on button "Next" at bounding box center [494, 332] width 26 height 14
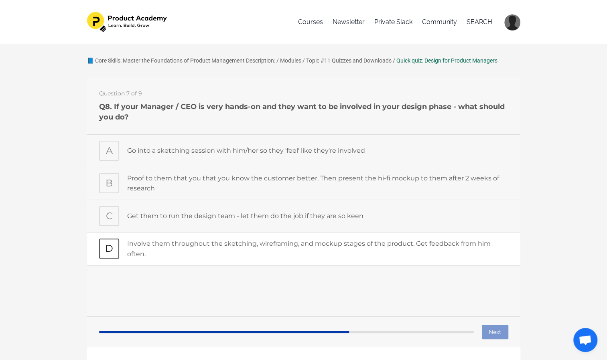
click at [195, 258] on p "Involve them throughout the sketching, wireframing, and mockup stages of the pr…" at bounding box center [317, 249] width 381 height 20
click at [486, 336] on button "Next" at bounding box center [494, 332] width 26 height 14
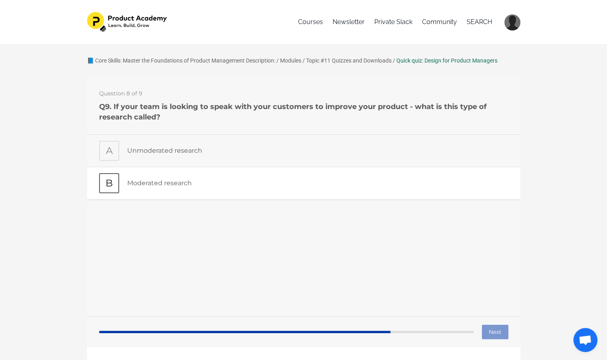
click at [166, 183] on p "Moderated research" at bounding box center [317, 183] width 381 height 10
click at [495, 330] on button "Next" at bounding box center [494, 332] width 26 height 14
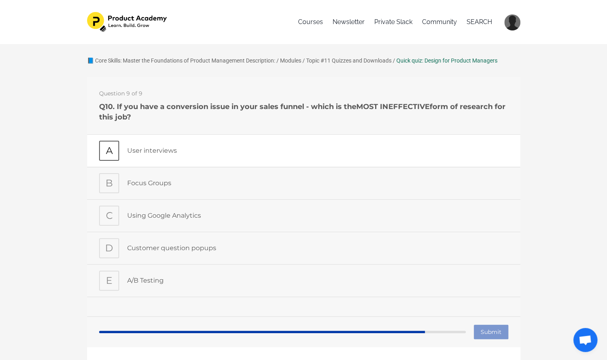
click at [224, 152] on p "User interviews" at bounding box center [317, 151] width 381 height 10
click at [441, 251] on p "Customer question popups" at bounding box center [317, 248] width 381 height 10
click at [324, 150] on p "User interviews" at bounding box center [317, 151] width 381 height 10
click at [491, 336] on input "Submit" at bounding box center [490, 332] width 35 height 14
type input "Submitting"
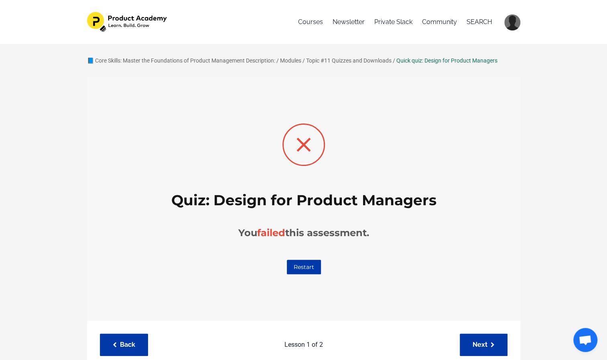
click at [316, 268] on link "Restart" at bounding box center [303, 267] width 34 height 14
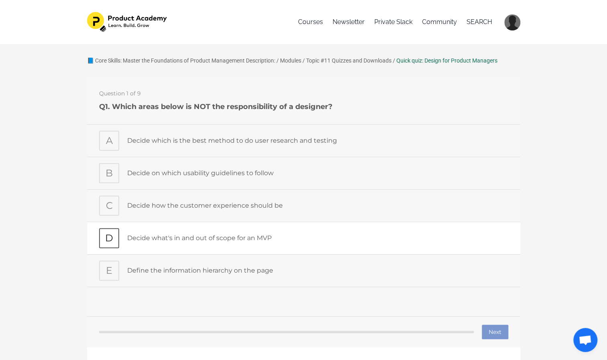
click at [150, 236] on p "Decide what's in and out of scope for an MVP" at bounding box center [317, 238] width 381 height 10
click at [489, 332] on button "Next" at bounding box center [494, 332] width 26 height 14
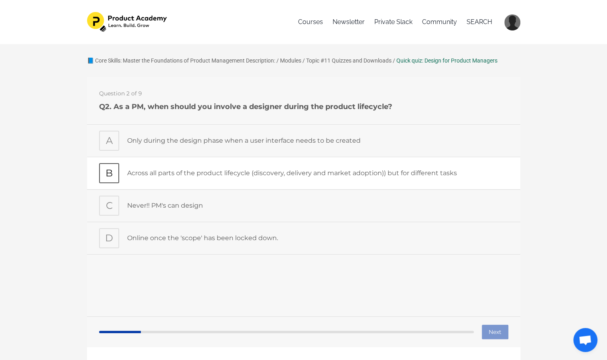
click at [175, 171] on p "Across all parts of the product lifecycle (discovery, delivery and market adopt…" at bounding box center [317, 173] width 381 height 10
click at [490, 333] on button "Next" at bounding box center [494, 332] width 26 height 14
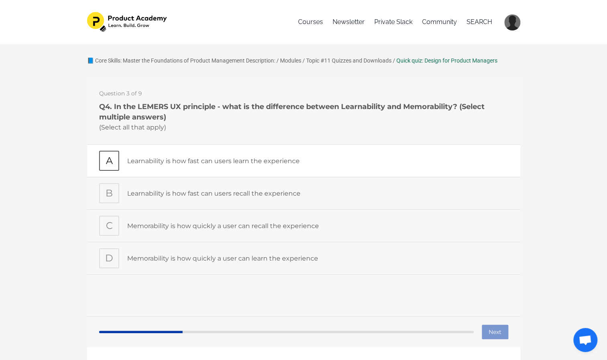
click at [198, 170] on div "Learnability is how fast can users learn the experience" at bounding box center [317, 161] width 381 height 20
click at [192, 237] on div "C Memorability is how quickly a user can recall the experience" at bounding box center [303, 225] width 433 height 32
click at [491, 331] on button "Next" at bounding box center [494, 332] width 26 height 14
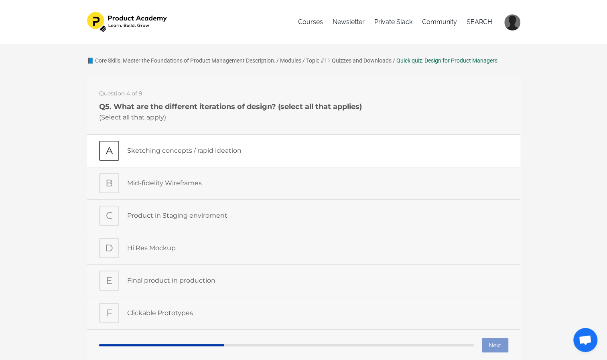
click at [215, 154] on p "Sketching concepts / rapid ideation" at bounding box center [317, 151] width 381 height 10
click at [203, 185] on p "Mid-fidelity Wireframes" at bounding box center [317, 183] width 381 height 10
click at [183, 243] on p "Hi Res Mockup" at bounding box center [317, 248] width 381 height 10
click at [170, 313] on p "Clickable Prototypes" at bounding box center [317, 313] width 381 height 10
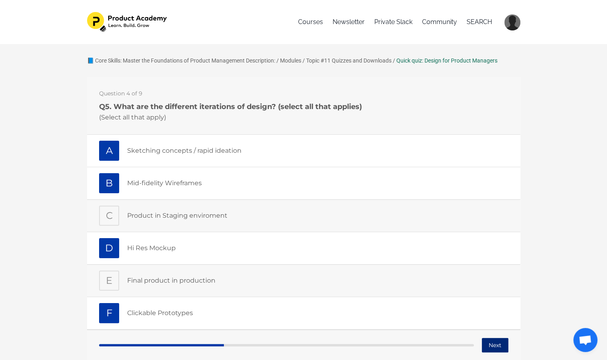
click at [494, 347] on button "Next" at bounding box center [494, 345] width 26 height 14
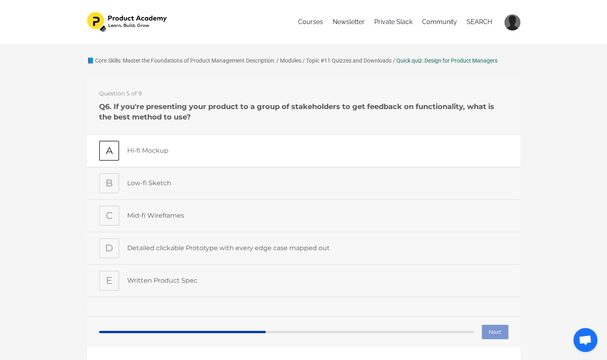
click at [165, 156] on div "Hi-fi Mockup" at bounding box center [317, 151] width 381 height 20
click at [496, 332] on button "Next" at bounding box center [494, 332] width 26 height 14
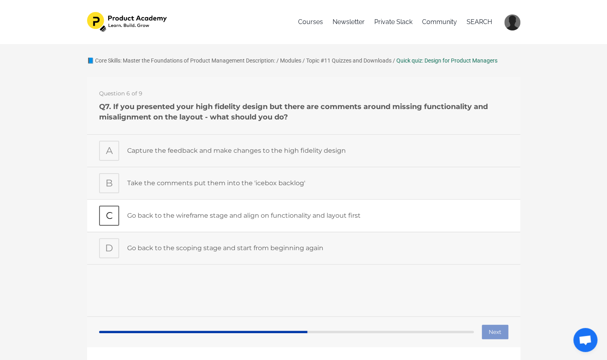
click at [178, 213] on p "Go back to the wireframe stage and align on functionality and layout first" at bounding box center [317, 216] width 381 height 10
click at [499, 335] on button "Next" at bounding box center [494, 332] width 26 height 14
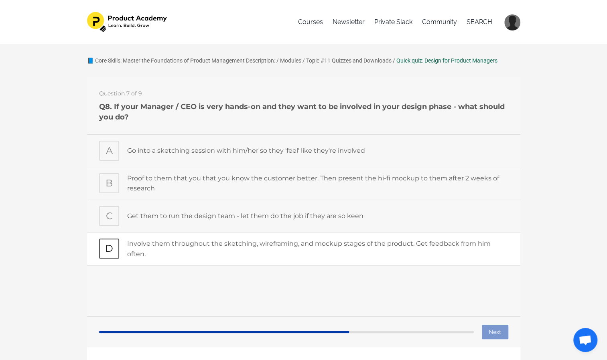
click at [130, 250] on p "Involve them throughout the sketching, wireframing, and mockup stages of the pr…" at bounding box center [317, 249] width 381 height 20
click at [489, 335] on button "Next" at bounding box center [494, 332] width 26 height 14
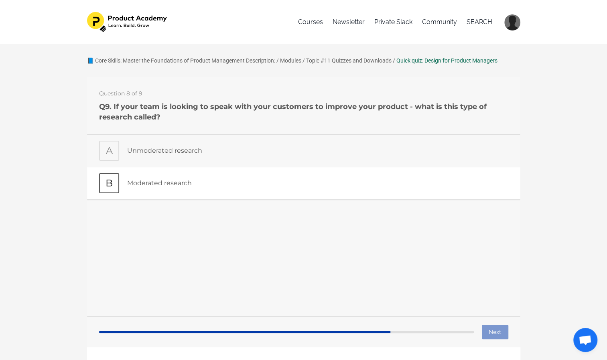
click at [199, 182] on p "Moderated research" at bounding box center [317, 183] width 381 height 10
click at [488, 335] on button "Next" at bounding box center [494, 332] width 26 height 14
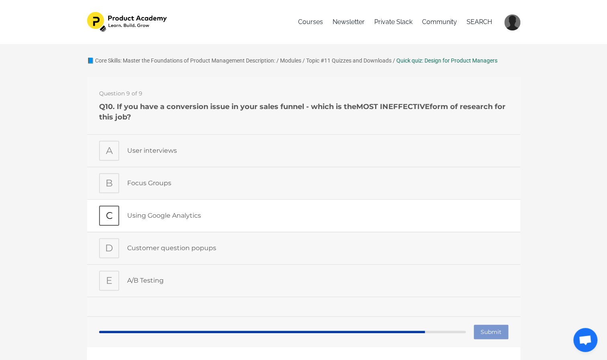
click at [140, 218] on p "Using Google Analytics" at bounding box center [317, 216] width 381 height 10
click at [485, 330] on input "Submit" at bounding box center [490, 332] width 35 height 14
type input "Submitting"
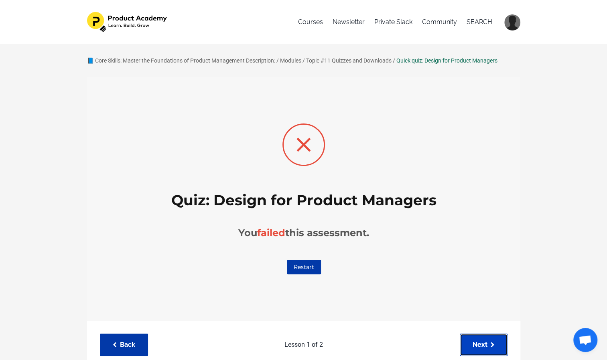
click at [483, 343] on link "Next" at bounding box center [484, 345] width 48 height 22
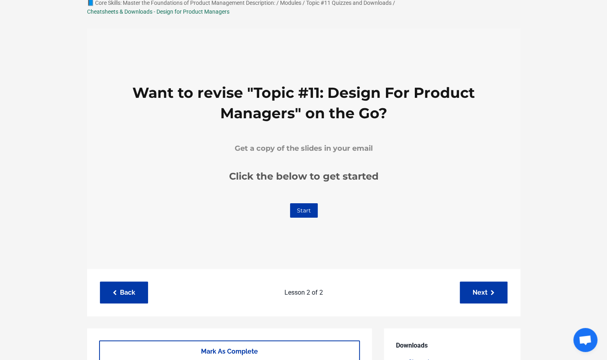
scroll to position [63, 0]
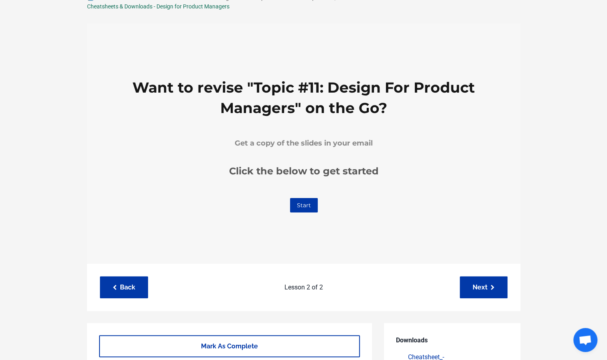
click at [299, 201] on link "Start" at bounding box center [304, 205] width 28 height 14
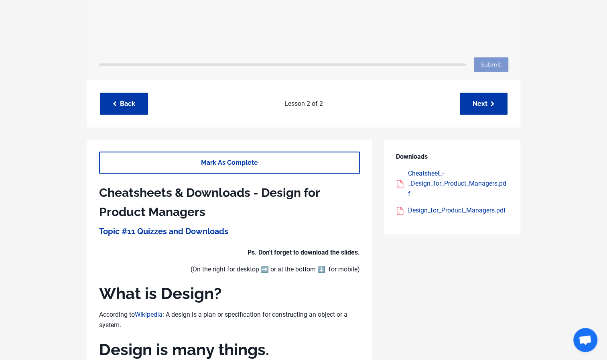
scroll to position [280, 0]
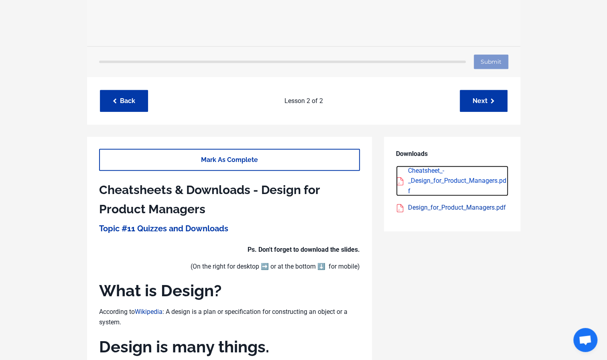
click at [443, 182] on div "Cheatsheet_-_Design_for_Product_Managers.pdf" at bounding box center [458, 181] width 100 height 31
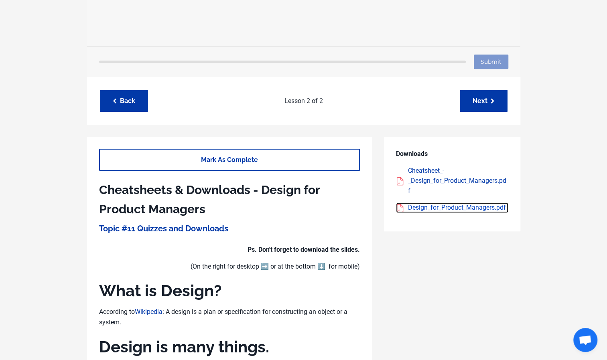
click at [436, 206] on div "Design_for_Product_Managers.pdf" at bounding box center [458, 208] width 100 height 10
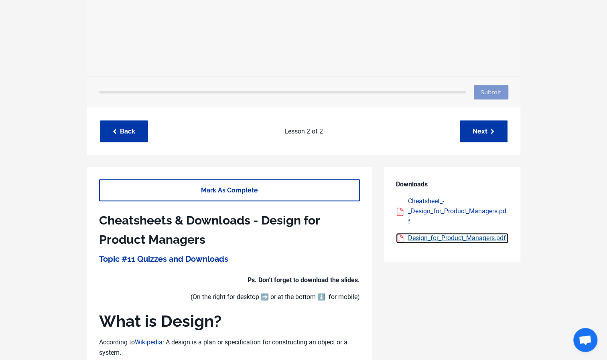
scroll to position [246, 0]
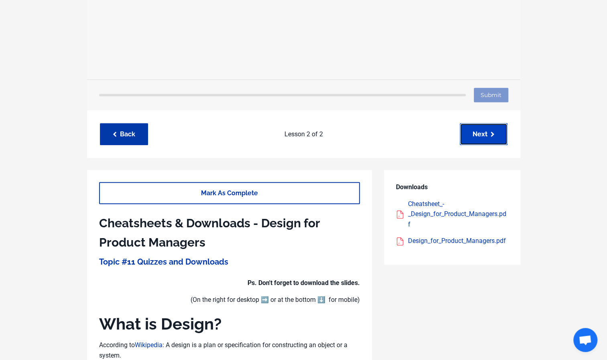
click at [492, 133] on icon at bounding box center [493, 135] width 4 height 6
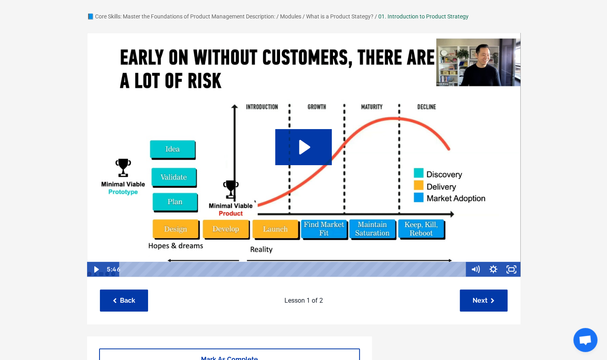
scroll to position [38, 0]
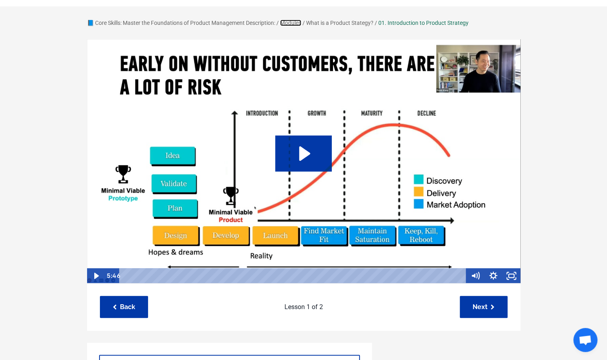
click at [288, 21] on link "Modules" at bounding box center [290, 23] width 21 height 6
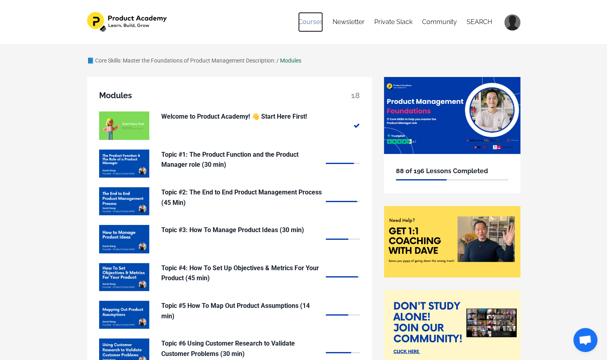
click at [317, 22] on link "Courses" at bounding box center [310, 22] width 25 height 20
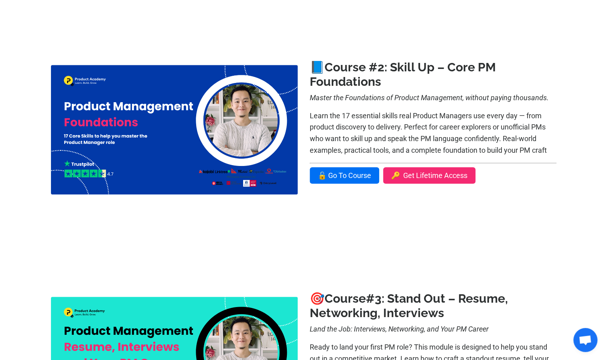
scroll to position [396, 0]
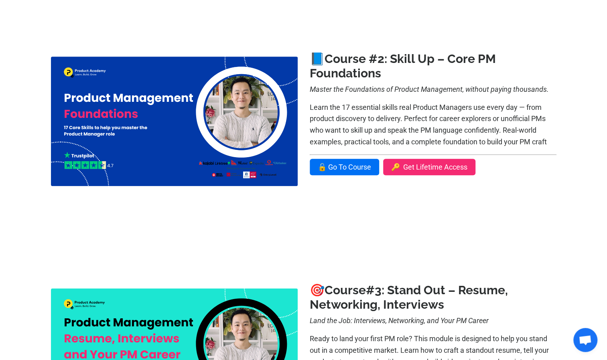
click at [574, 152] on div at bounding box center [303, 122] width 607 height 232
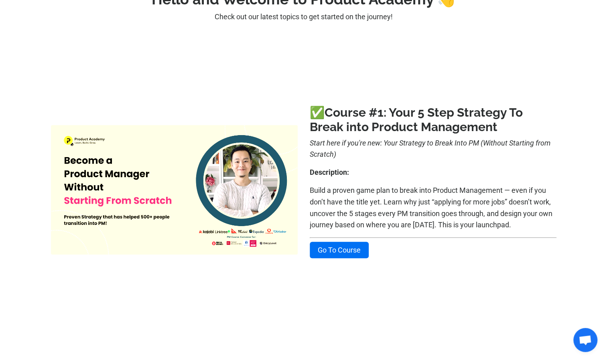
click at [225, 200] on img at bounding box center [174, 190] width 247 height 130
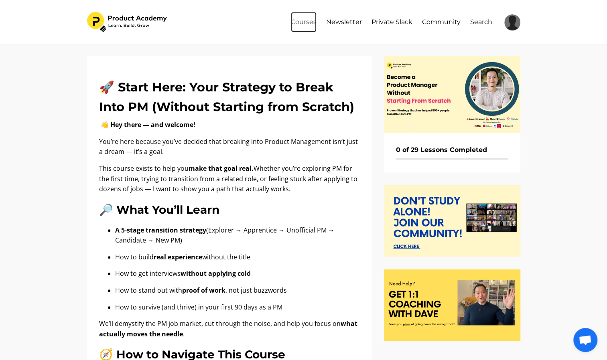
click at [309, 17] on link "Courses" at bounding box center [304, 22] width 26 height 20
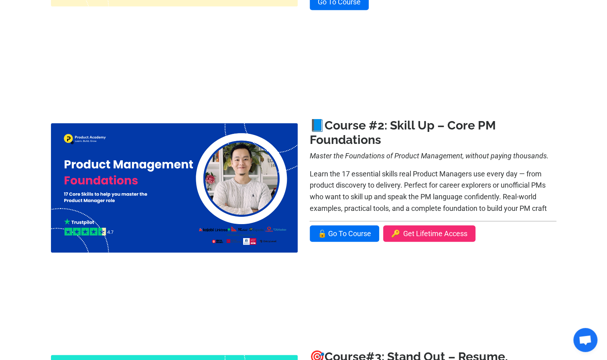
scroll to position [329, 0]
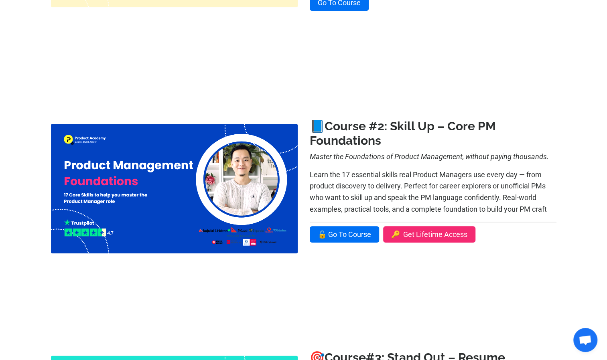
click at [210, 161] on img at bounding box center [174, 189] width 247 height 130
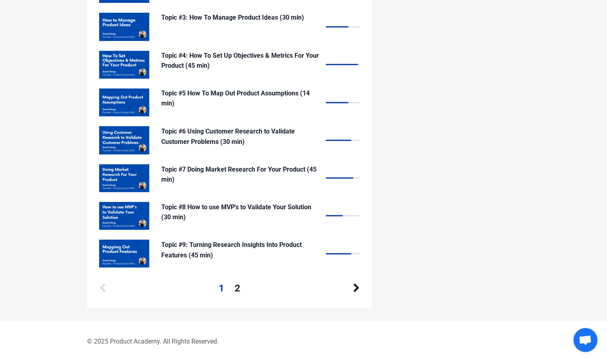
scroll to position [790, 0]
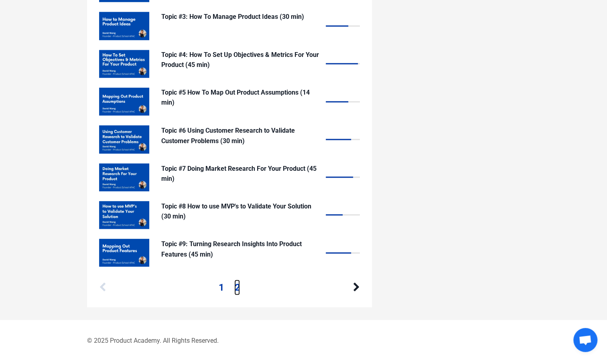
click at [237, 285] on link "2" at bounding box center [237, 287] width 6 height 15
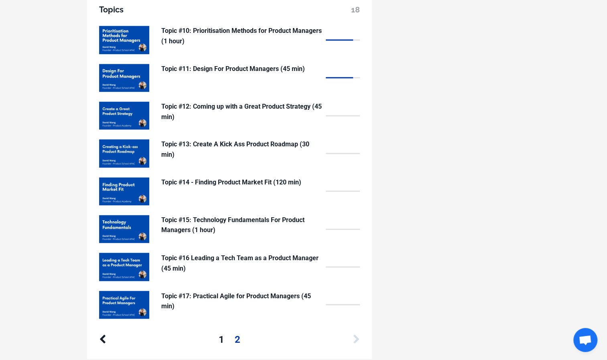
scroll to position [661, 0]
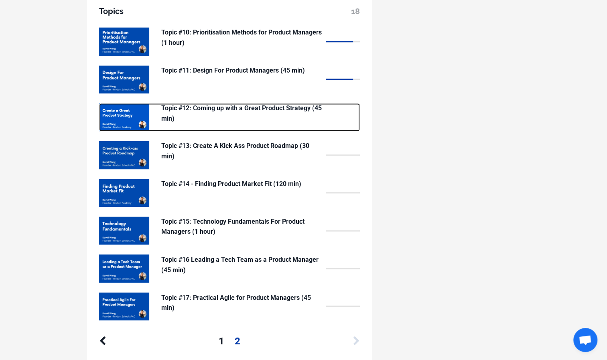
click at [334, 112] on div at bounding box center [341, 117] width 38 height 28
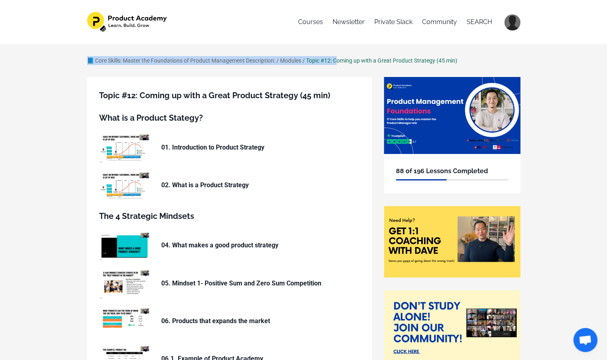
drag, startPoint x: 312, startPoint y: 61, endPoint x: 471, endPoint y: 55, distance: 159.4
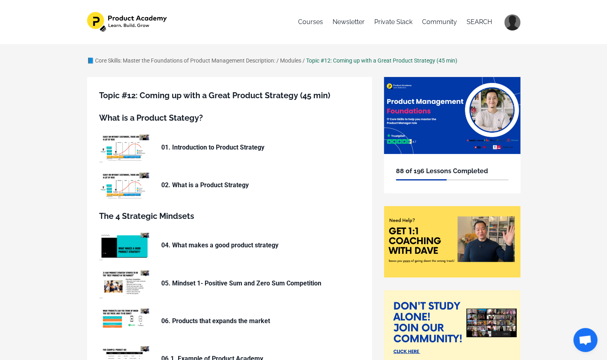
click at [319, 59] on div "Topic #12: Coming up with a Great Product Strategy (45 min)" at bounding box center [381, 60] width 151 height 9
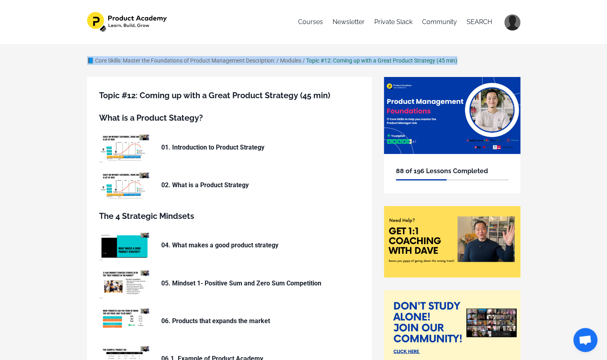
click at [319, 59] on div "Topic #12: Coming up with a Great Product Strategy (45 min)" at bounding box center [381, 60] width 151 height 9
click at [311, 61] on div "Topic #12: Coming up with a Great Product Strategy (45 min)" at bounding box center [381, 60] width 151 height 9
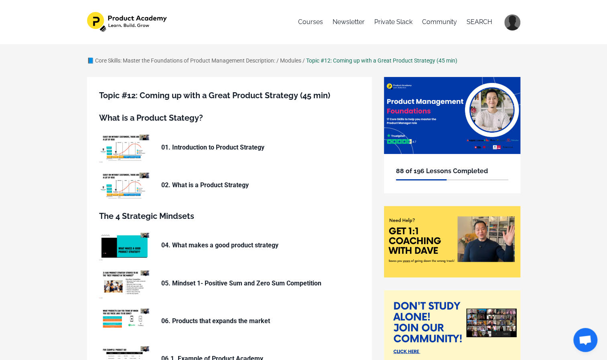
click at [309, 60] on div "Topic #12: Coming up with a Great Product Strategy (45 min)" at bounding box center [381, 60] width 151 height 9
drag, startPoint x: 309, startPoint y: 60, endPoint x: 480, endPoint y: 59, distance: 170.9
click at [480, 59] on div "📘 Core Skills: Master the Foundations of Product Management Description: / Modu…" at bounding box center [303, 60] width 433 height 9
copy div "Topic #12: Coming up with a Great Product Strategy (45 min)"
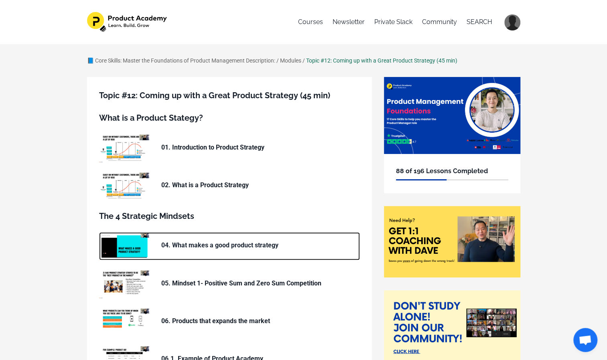
click at [189, 243] on p "04. What makes a good product strategy" at bounding box center [241, 245] width 160 height 10
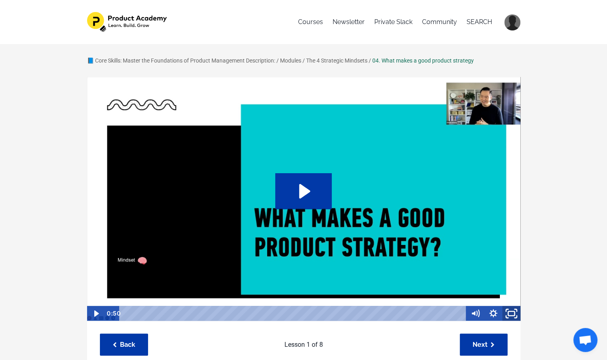
click at [513, 316] on icon "Fullscreen" at bounding box center [512, 313] width 22 height 18
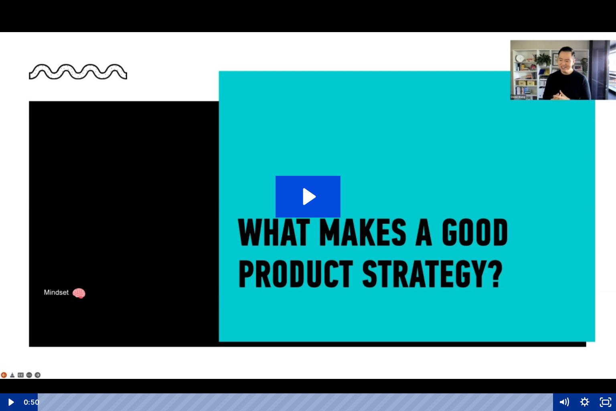
click at [296, 195] on icon "Play Video: sites/127338/video/6C9MRnS6QMeBqcHK7vLs_04._What_makes_a_good_produ…" at bounding box center [308, 197] width 65 height 42
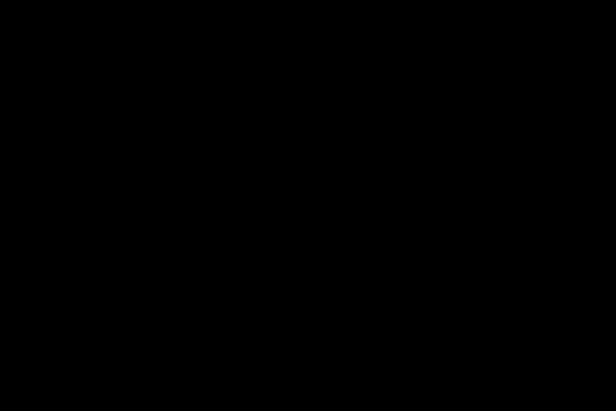
click at [369, 227] on div at bounding box center [308, 205] width 616 height 411
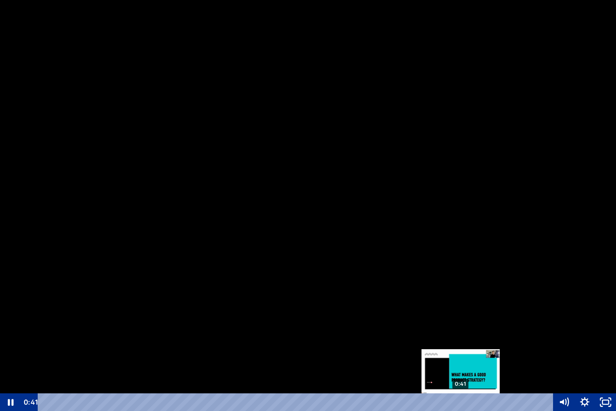
click at [461, 360] on div "0:41" at bounding box center [296, 402] width 503 height 18
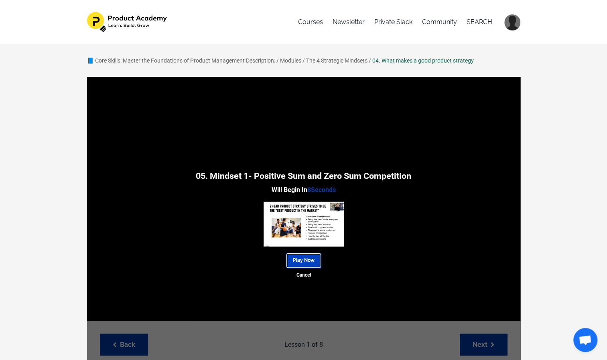
click at [310, 261] on link "Play Now" at bounding box center [303, 260] width 35 height 15
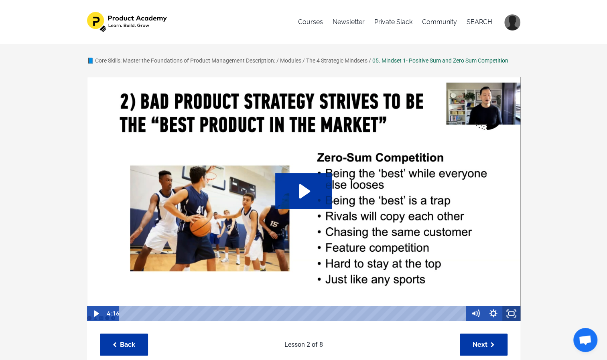
click at [517, 313] on icon "Fullscreen" at bounding box center [511, 313] width 18 height 15
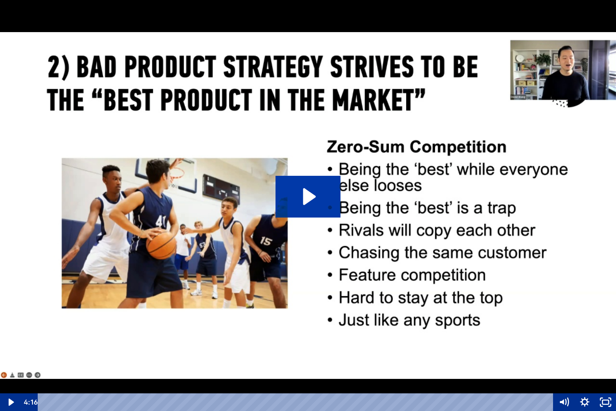
click at [349, 205] on img at bounding box center [308, 205] width 616 height 411
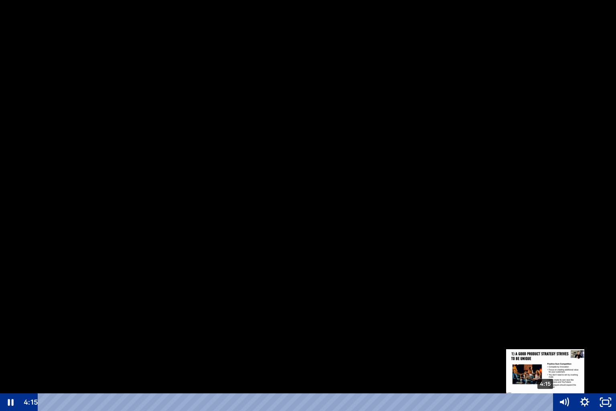
click at [546, 360] on div "4:15" at bounding box center [296, 402] width 503 height 18
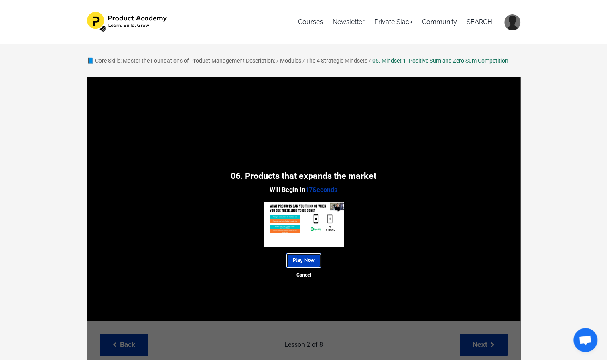
click at [311, 262] on link "Play Now" at bounding box center [303, 260] width 35 height 15
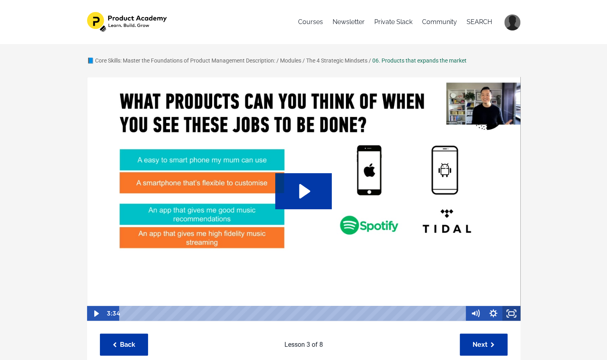
click at [509, 314] on icon "Fullscreen" at bounding box center [511, 313] width 18 height 15
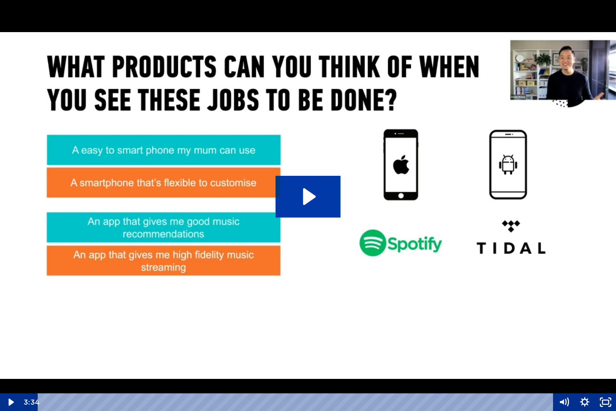
click at [353, 286] on img at bounding box center [308, 205] width 616 height 411
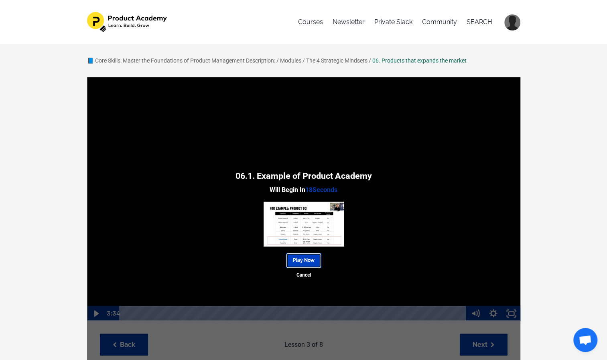
click at [300, 262] on link "Play Now" at bounding box center [303, 260] width 35 height 15
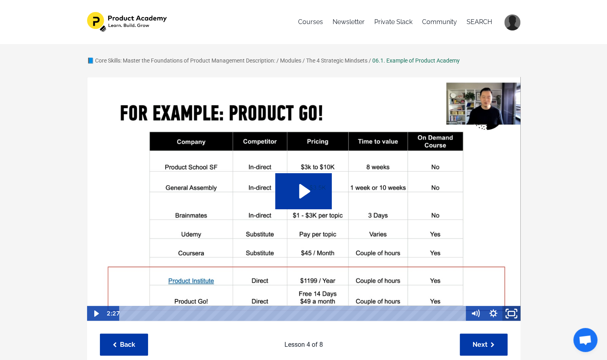
click at [512, 312] on icon "Fullscreen" at bounding box center [512, 313] width 22 height 18
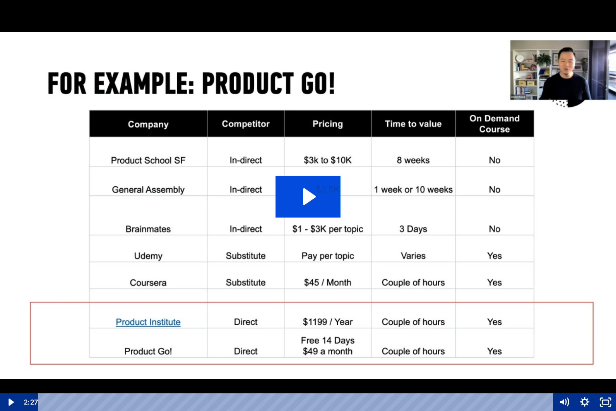
click at [332, 203] on icon "Play Video: sites/127338/video/Cx4T6V8xShC6NnJWmVze_06.1._Example_of_Product_Ac…" at bounding box center [308, 197] width 65 height 42
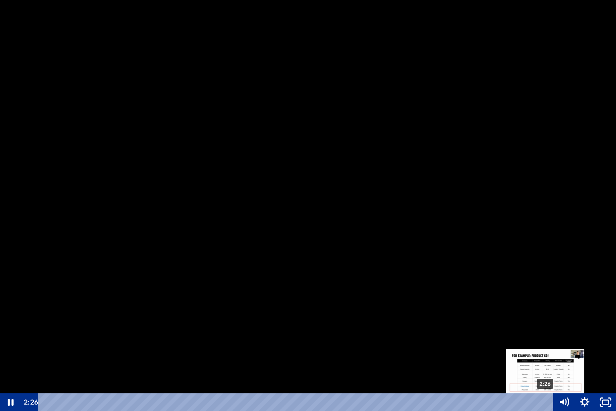
click at [546, 360] on div "2:26" at bounding box center [296, 402] width 503 height 18
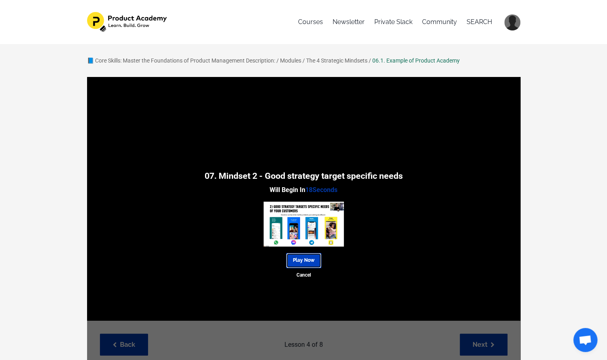
click at [307, 262] on link "Play Now" at bounding box center [303, 260] width 35 height 15
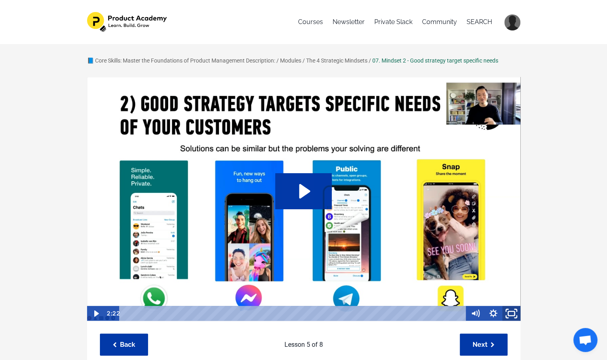
click at [513, 312] on rect "Fullscreen" at bounding box center [511, 314] width 6 height 4
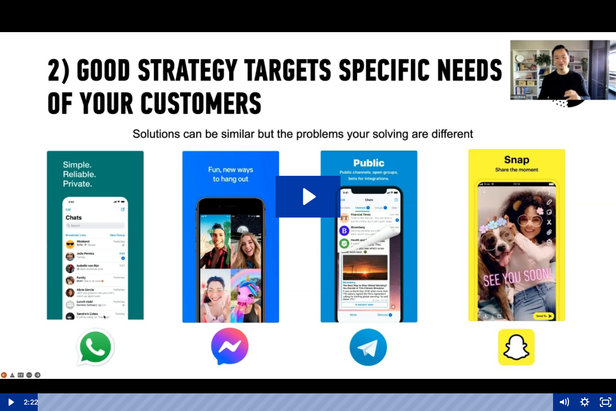
click at [473, 281] on img at bounding box center [308, 205] width 616 height 411
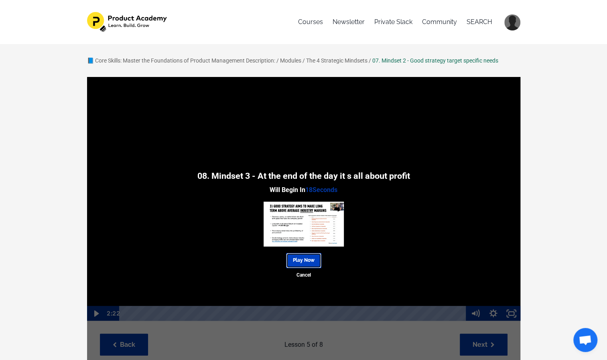
click at [310, 256] on link "Play Now" at bounding box center [303, 260] width 35 height 15
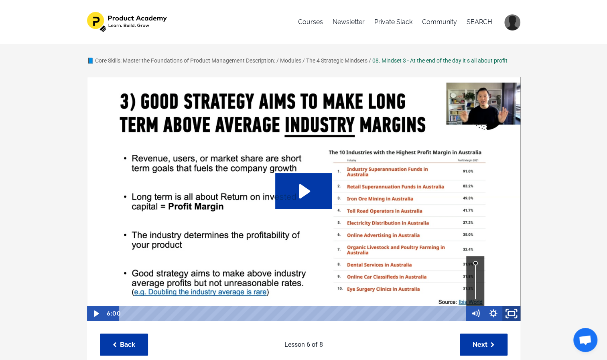
click at [514, 313] on icon "Fullscreen" at bounding box center [512, 313] width 22 height 18
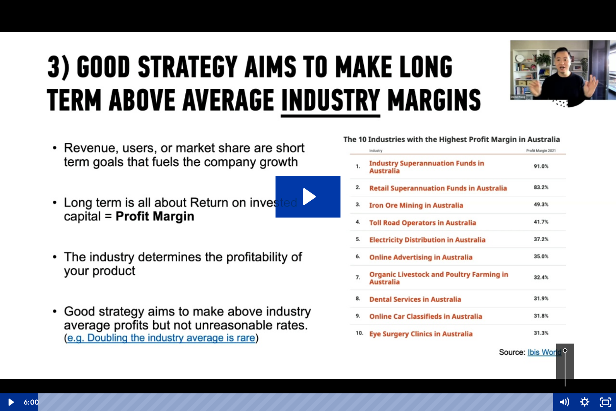
click at [332, 220] on img at bounding box center [308, 205] width 616 height 411
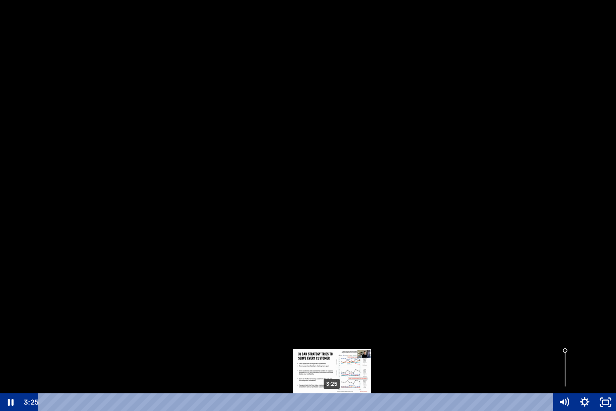
click at [332, 360] on div "3:25" at bounding box center [296, 402] width 503 height 18
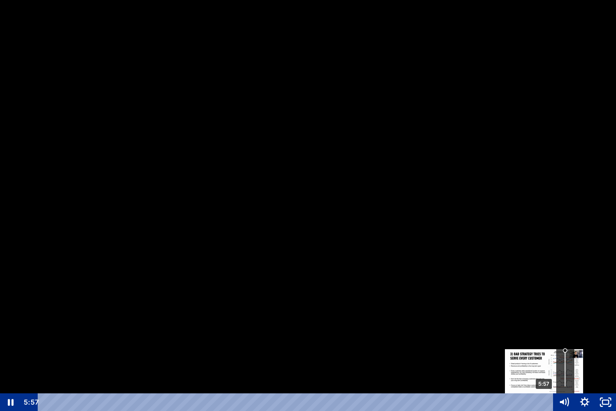
click at [544, 360] on div "5:57" at bounding box center [296, 402] width 503 height 18
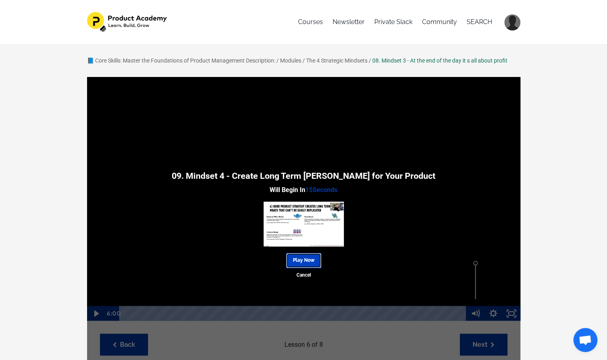
click at [294, 260] on link "Play Now" at bounding box center [303, 260] width 35 height 15
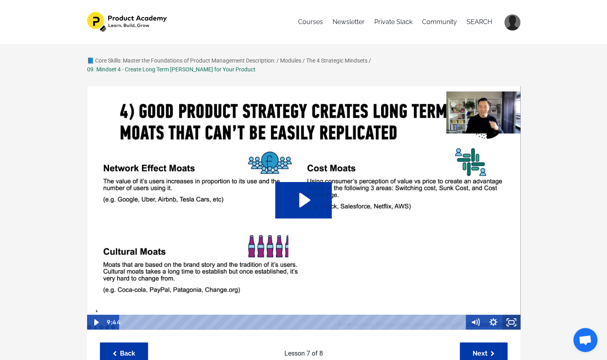
click at [508, 315] on icon "Fullscreen" at bounding box center [511, 322] width 18 height 15
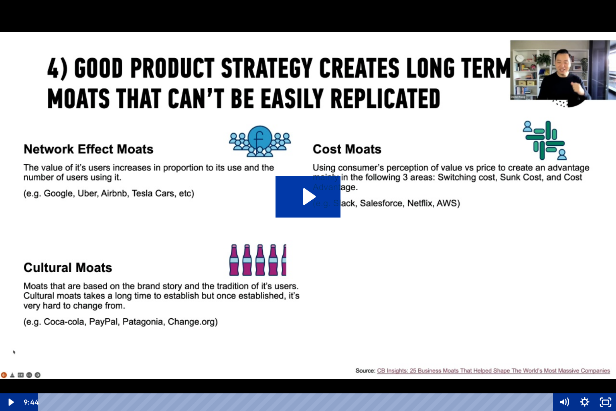
click at [402, 214] on img at bounding box center [308, 205] width 616 height 411
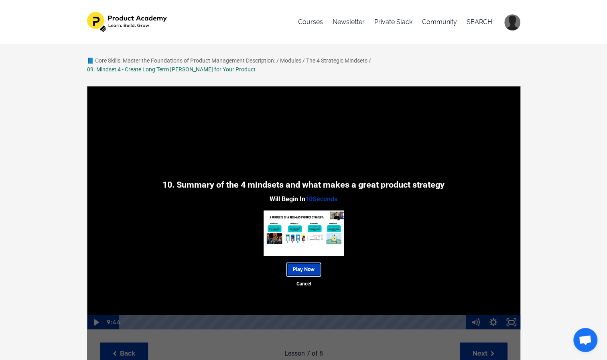
click at [308, 264] on link "Play Now" at bounding box center [303, 269] width 35 height 15
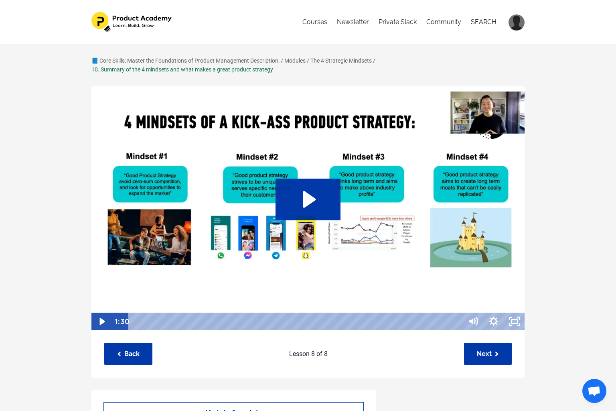
click at [341, 234] on img at bounding box center [308, 208] width 434 height 245
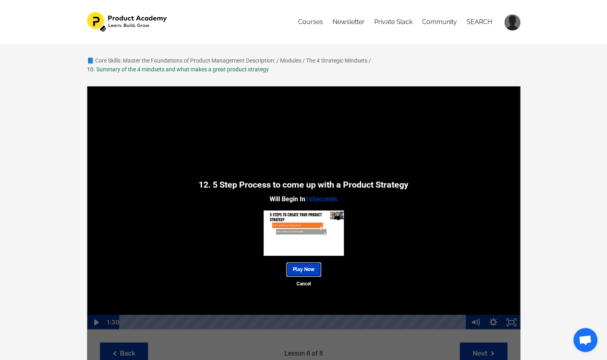
click at [294, 270] on link "Play Now" at bounding box center [303, 269] width 35 height 15
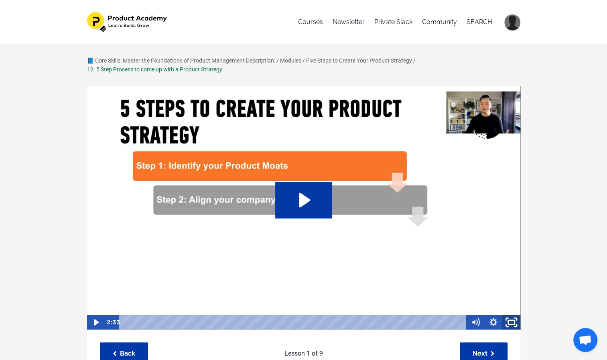
click at [509, 323] on icon "Fullscreen" at bounding box center [512, 322] width 22 height 18
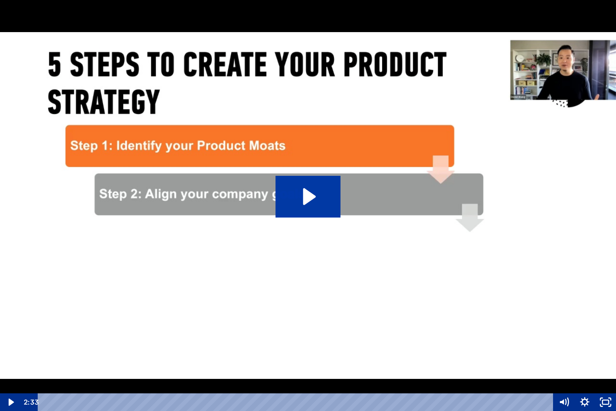
click at [469, 274] on img at bounding box center [308, 205] width 616 height 411
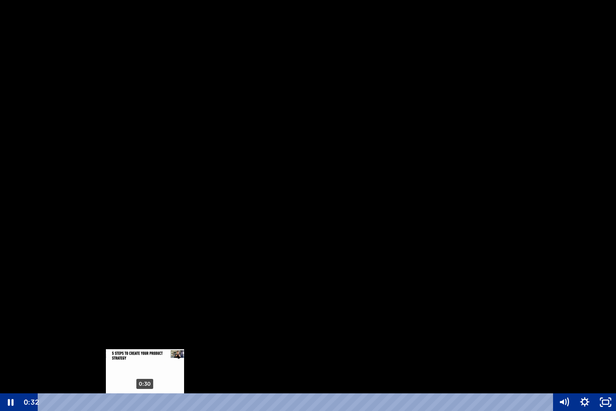
click at [145, 360] on div "0:30" at bounding box center [296, 402] width 503 height 18
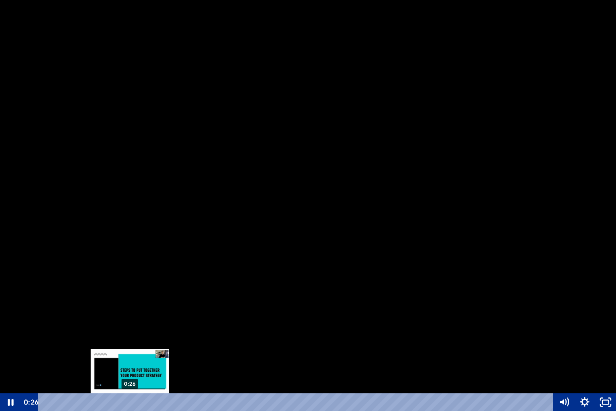
click at [130, 360] on div "0:26" at bounding box center [296, 402] width 503 height 18
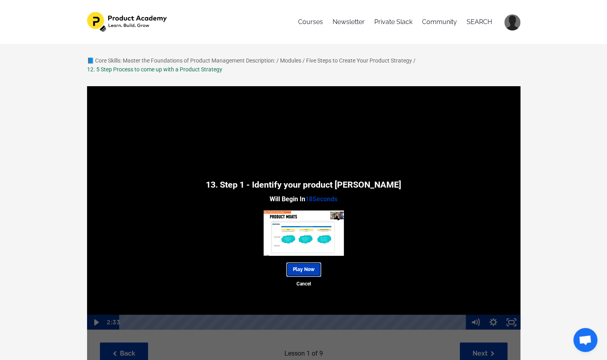
click at [305, 272] on link "Play Now" at bounding box center [303, 269] width 35 height 15
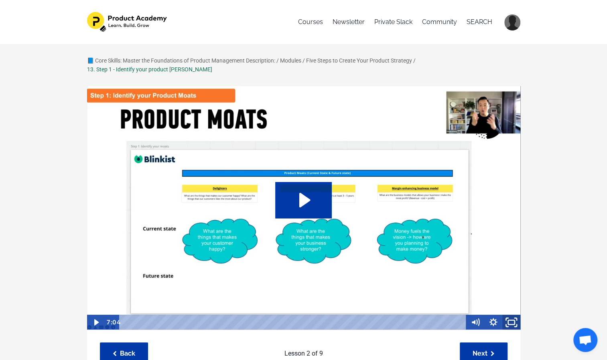
click at [509, 315] on icon "Fullscreen" at bounding box center [512, 322] width 22 height 18
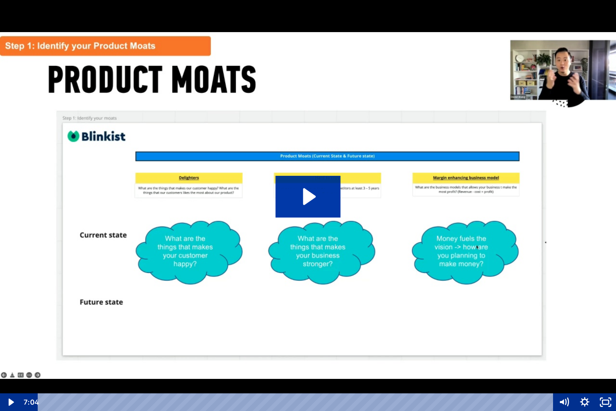
click at [418, 254] on img at bounding box center [308, 205] width 616 height 411
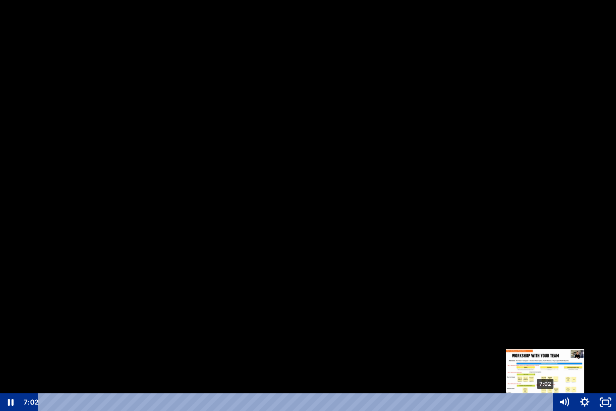
click at [546, 360] on div "7:02" at bounding box center [296, 402] width 503 height 18
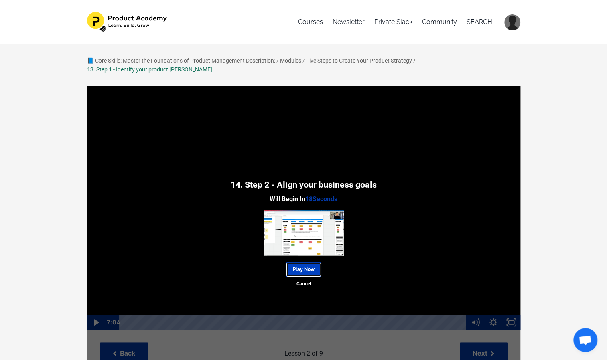
click at [312, 262] on link "Play Now" at bounding box center [303, 269] width 35 height 15
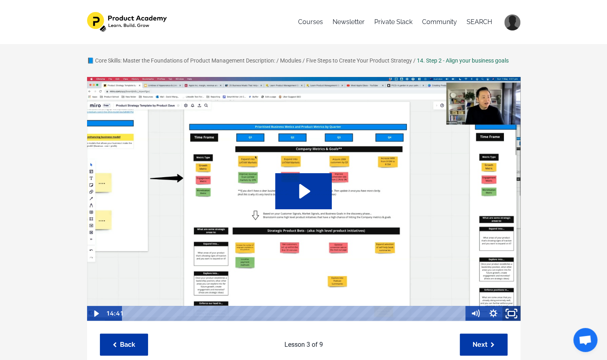
click at [511, 314] on icon "Fullscreen" at bounding box center [512, 313] width 22 height 18
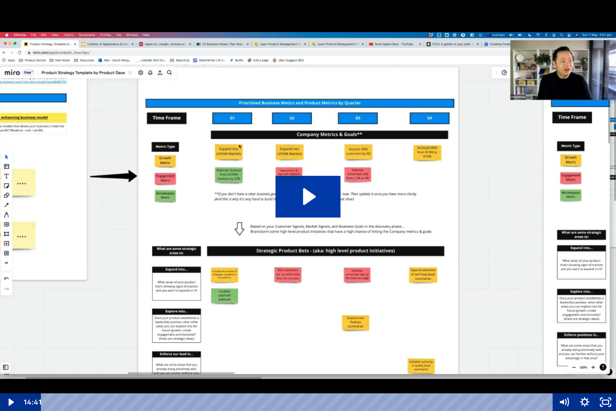
click at [426, 322] on img at bounding box center [308, 205] width 616 height 411
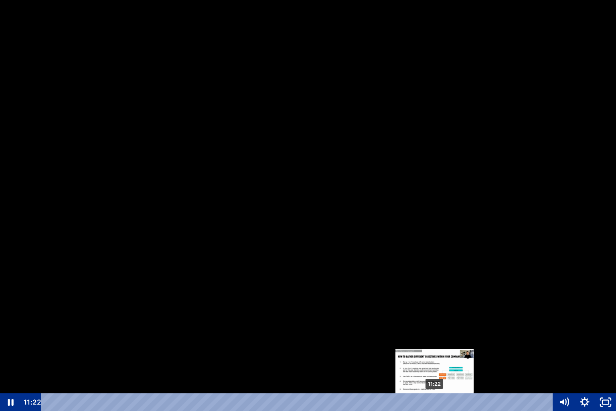
click at [435, 360] on div "11:22" at bounding box center [298, 402] width 499 height 18
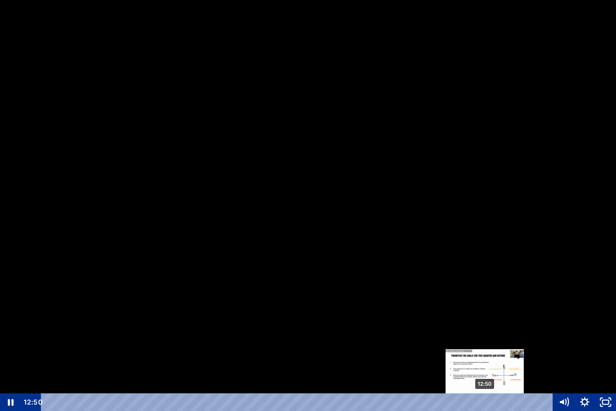
click at [485, 360] on div "12:50" at bounding box center [298, 402] width 499 height 18
click at [483, 360] on div "12:45" at bounding box center [298, 402] width 499 height 18
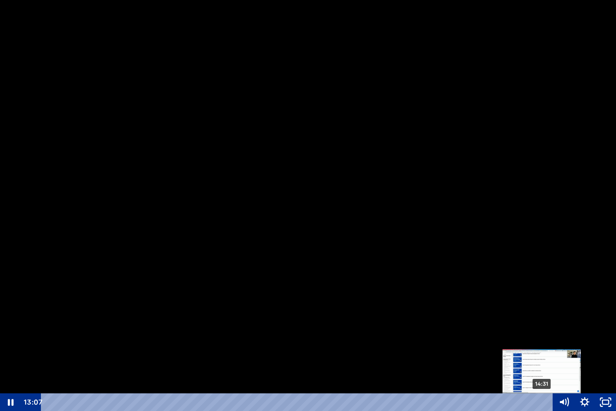
click at [542, 360] on div "14:31" at bounding box center [298, 402] width 499 height 18
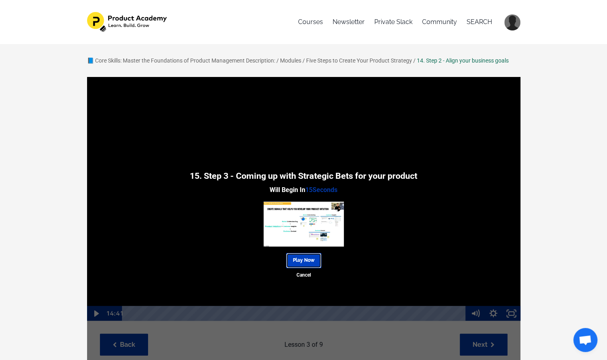
click at [313, 262] on link "Play Now" at bounding box center [303, 260] width 35 height 15
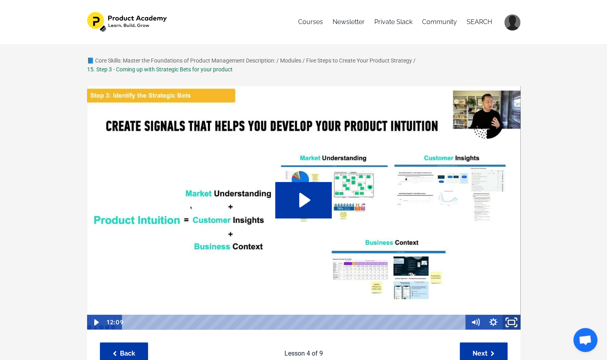
click at [512, 322] on icon "Fullscreen" at bounding box center [512, 322] width 22 height 18
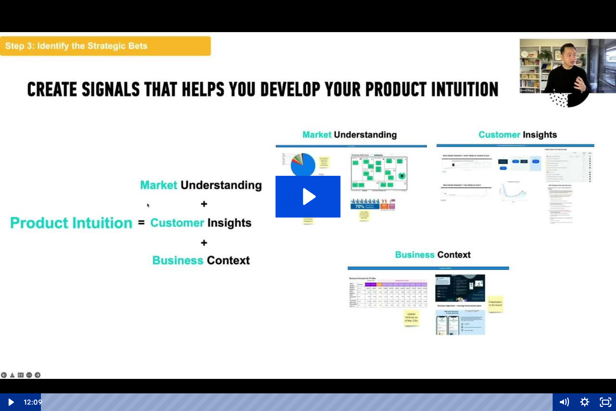
click at [302, 207] on icon "Play Video: sites/127338/video/CHekSBKsTpCjwn6Cowi8_15._Step_3_-_Coming_up_with…" at bounding box center [308, 197] width 65 height 42
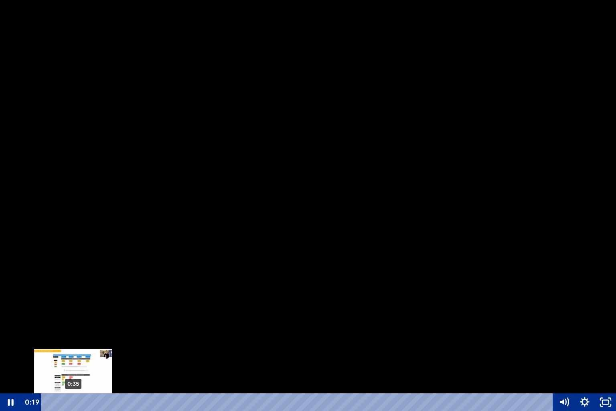
click at [73, 360] on div "0:35" at bounding box center [298, 402] width 499 height 18
